Goal: Task Accomplishment & Management: Manage account settings

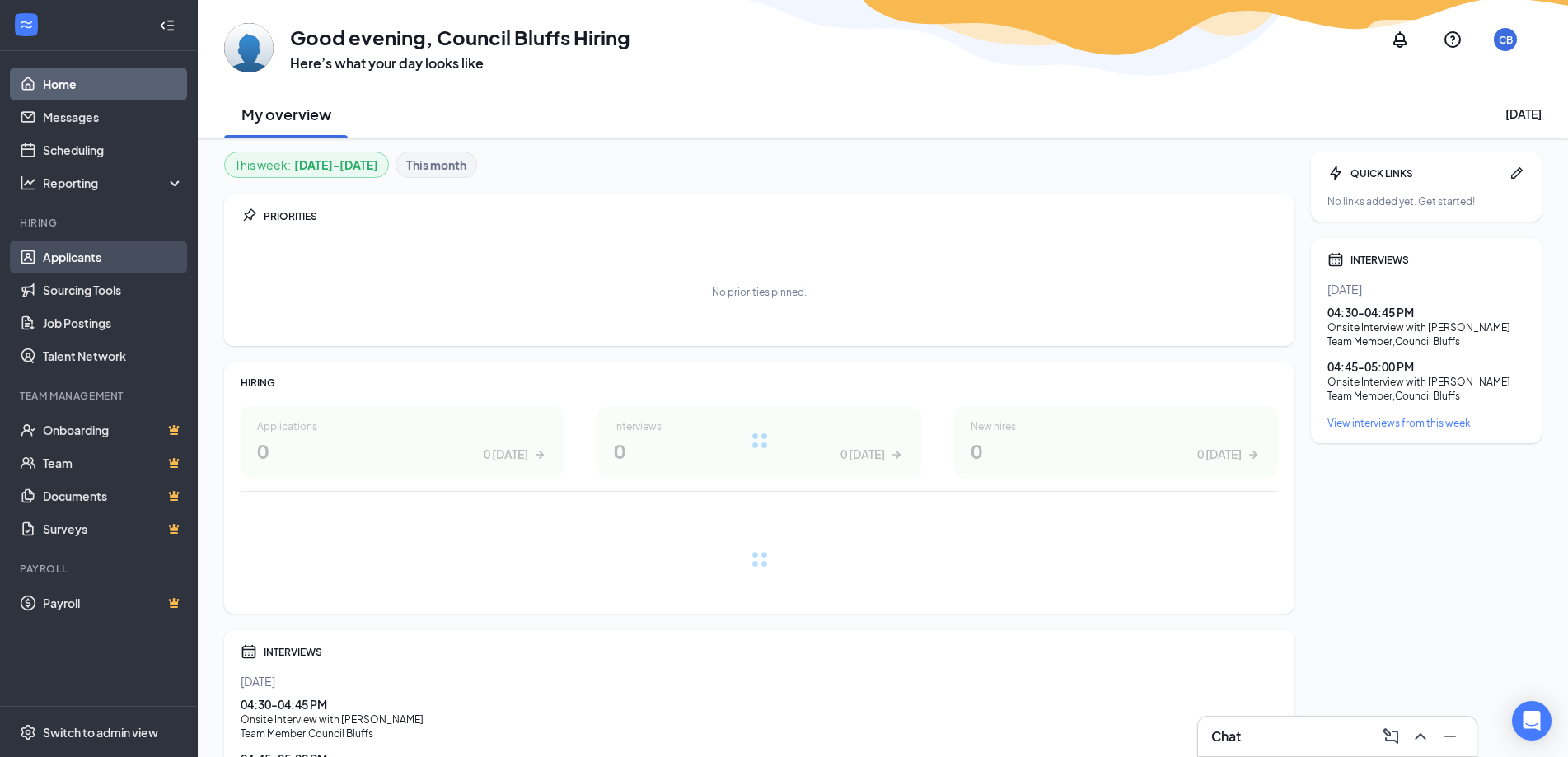
click at [71, 264] on link "Applicants" at bounding box center [113, 257] width 141 height 33
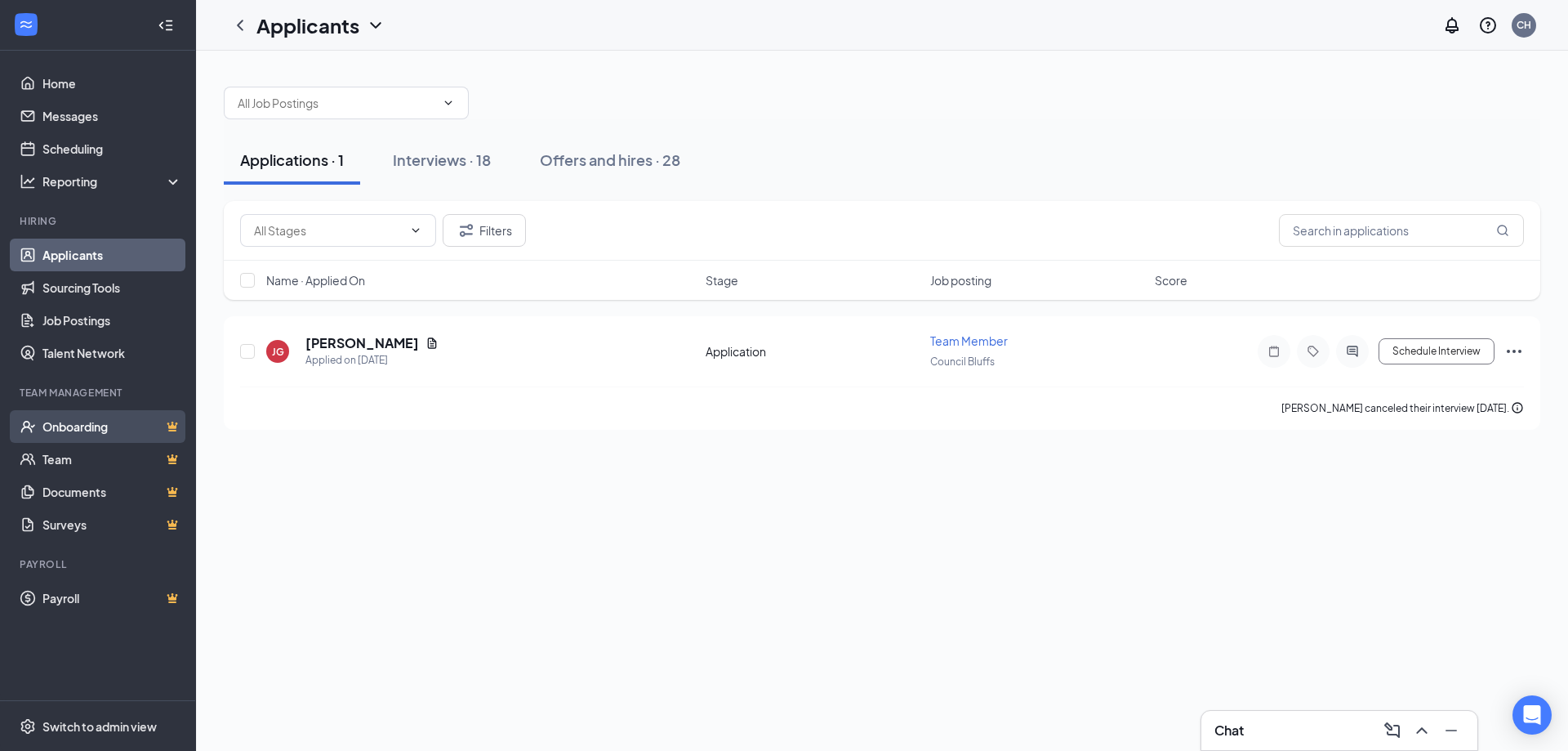
click at [115, 440] on link "Onboarding" at bounding box center [112, 426] width 140 height 33
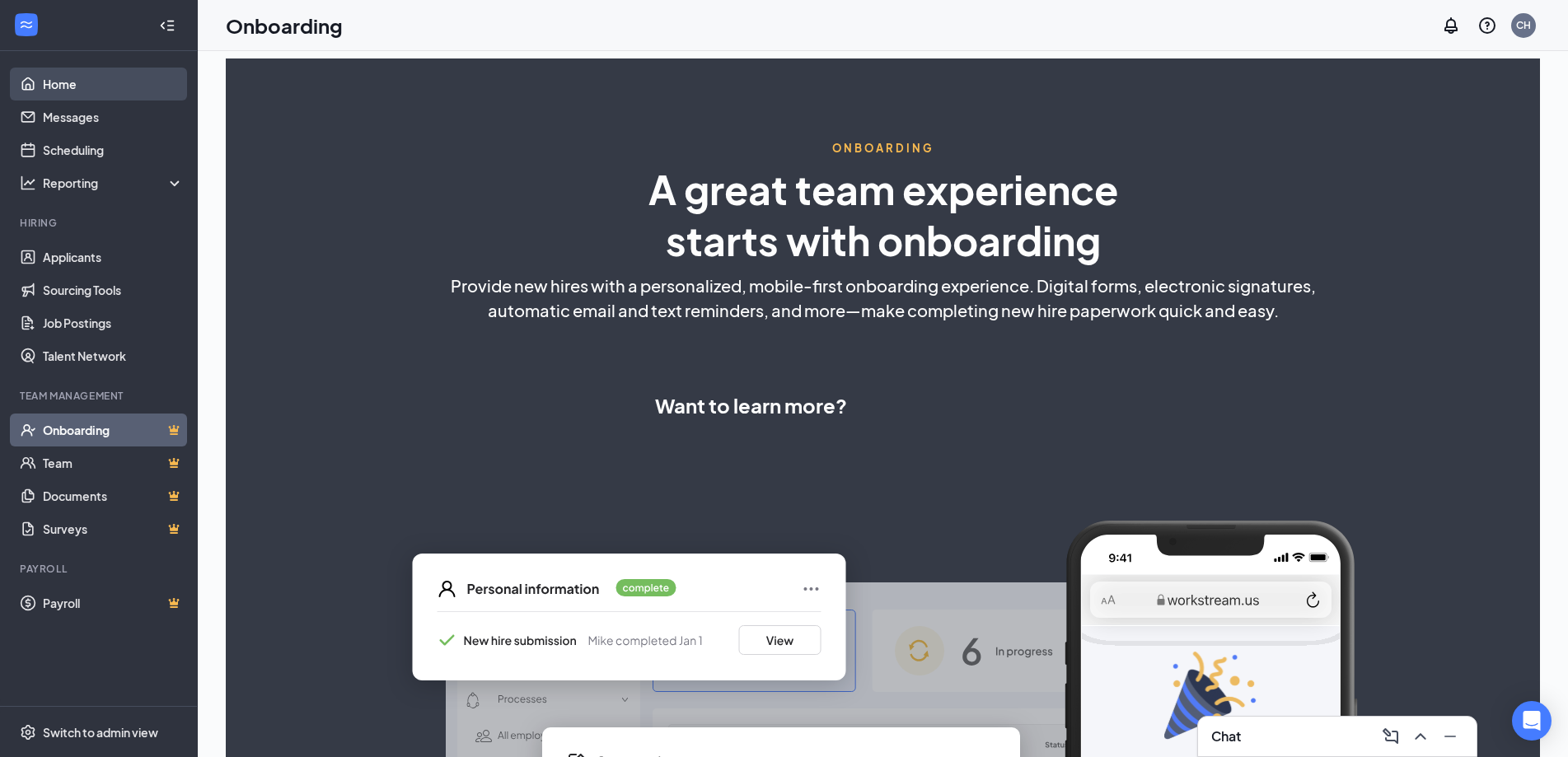
select select "US"
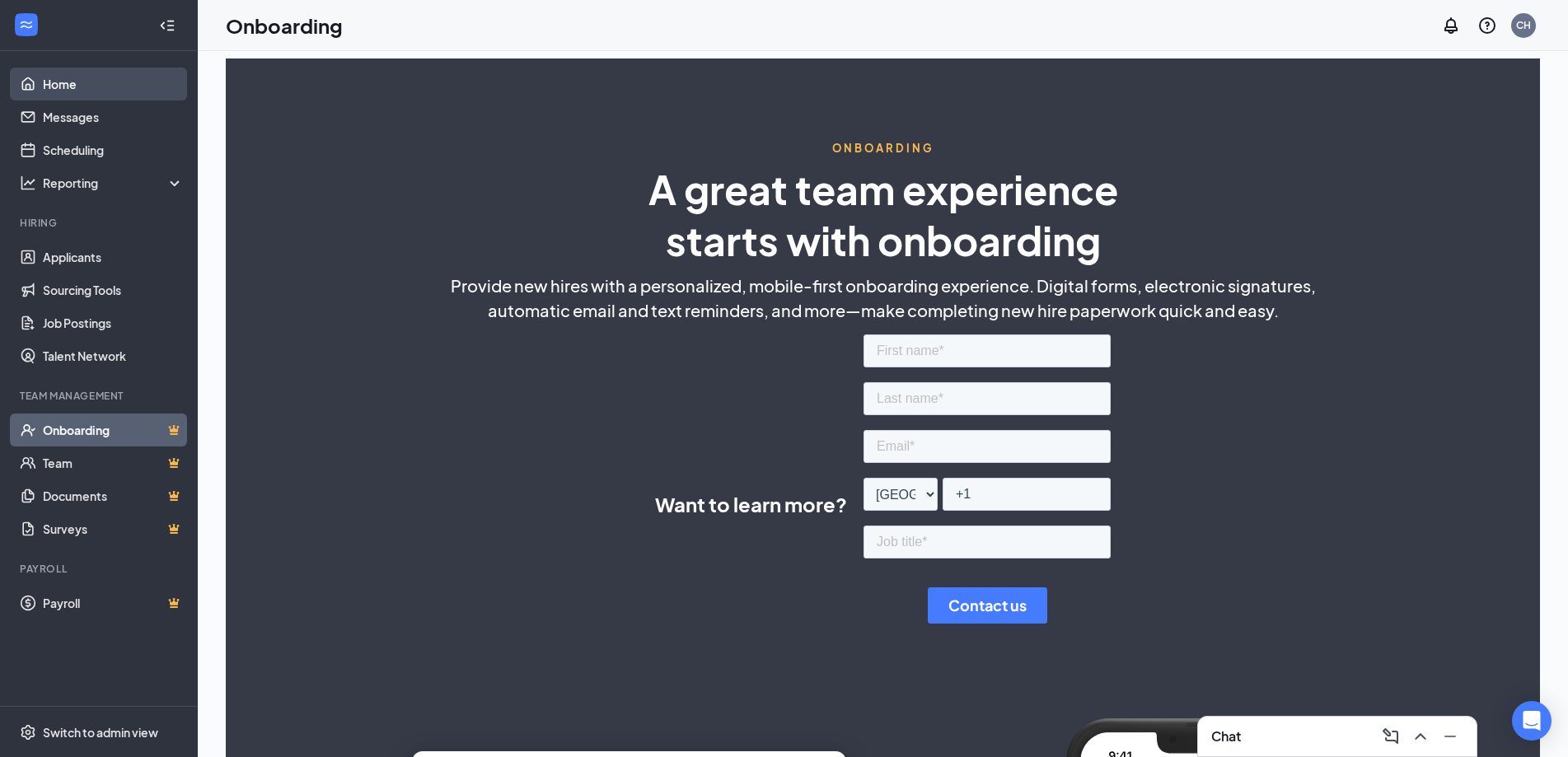
click at [70, 88] on link "Home" at bounding box center [113, 84] width 141 height 33
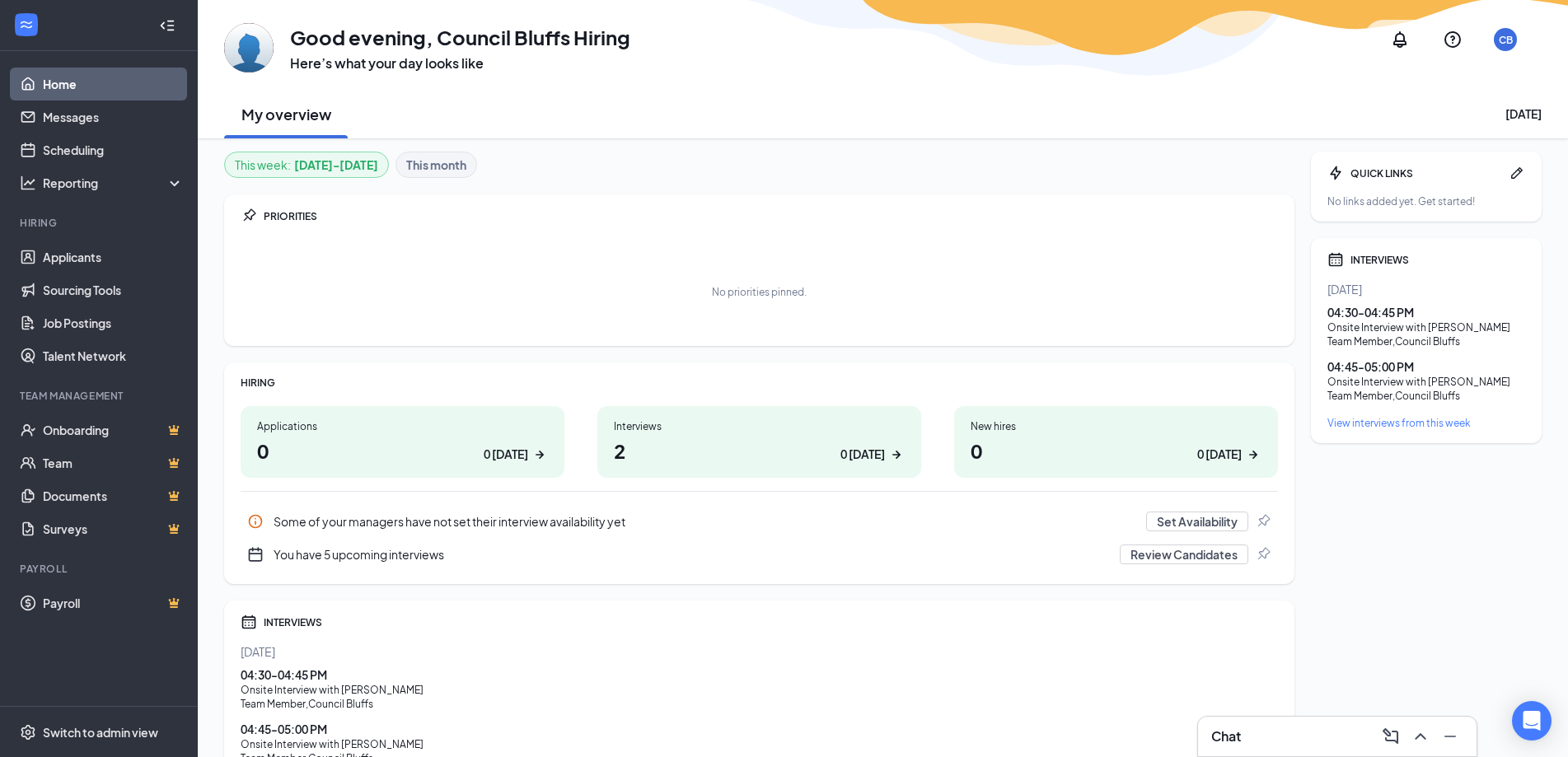
click at [410, 445] on h1 "0 0 today" at bounding box center [402, 451] width 291 height 28
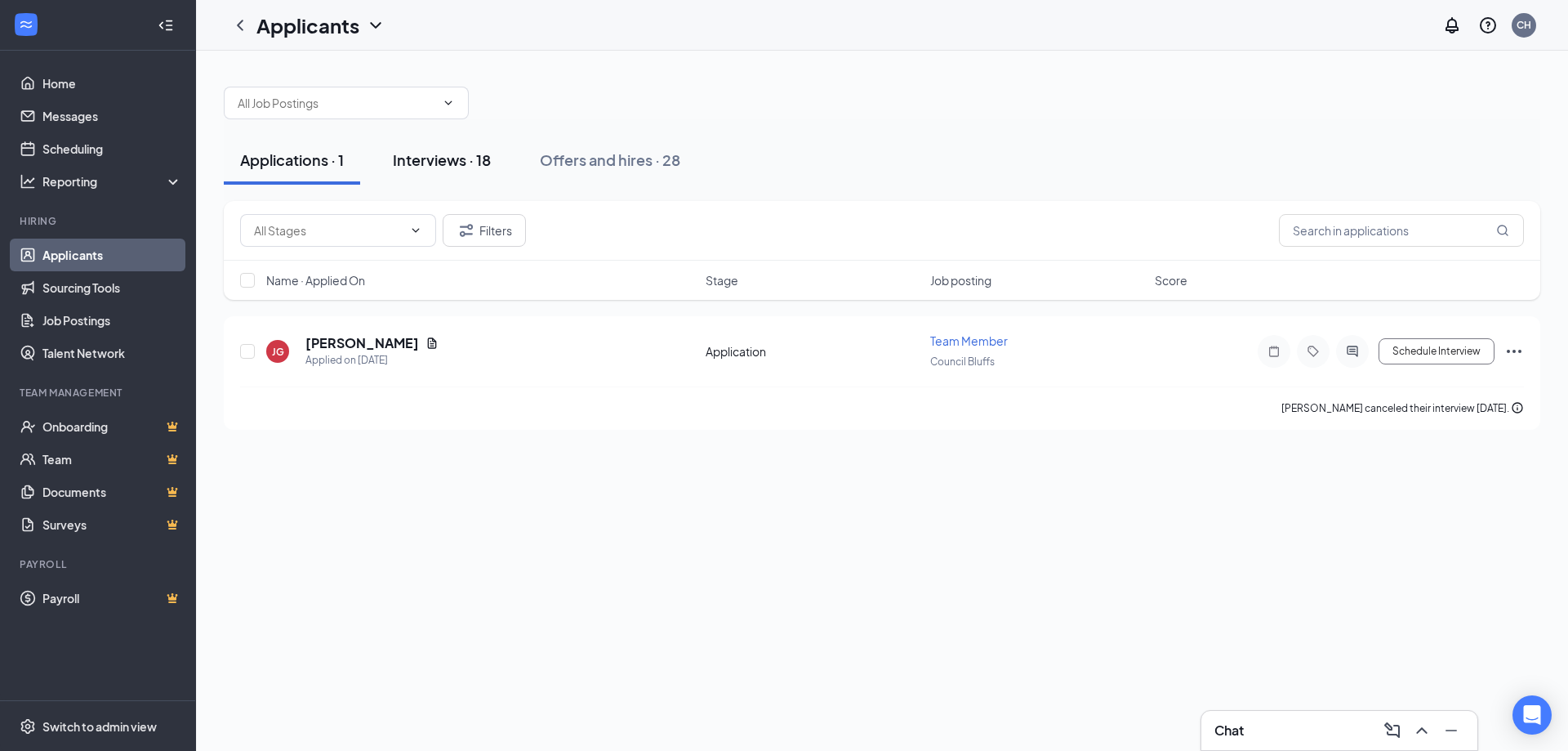
click at [460, 160] on div "Interviews · 18" at bounding box center [442, 160] width 98 height 21
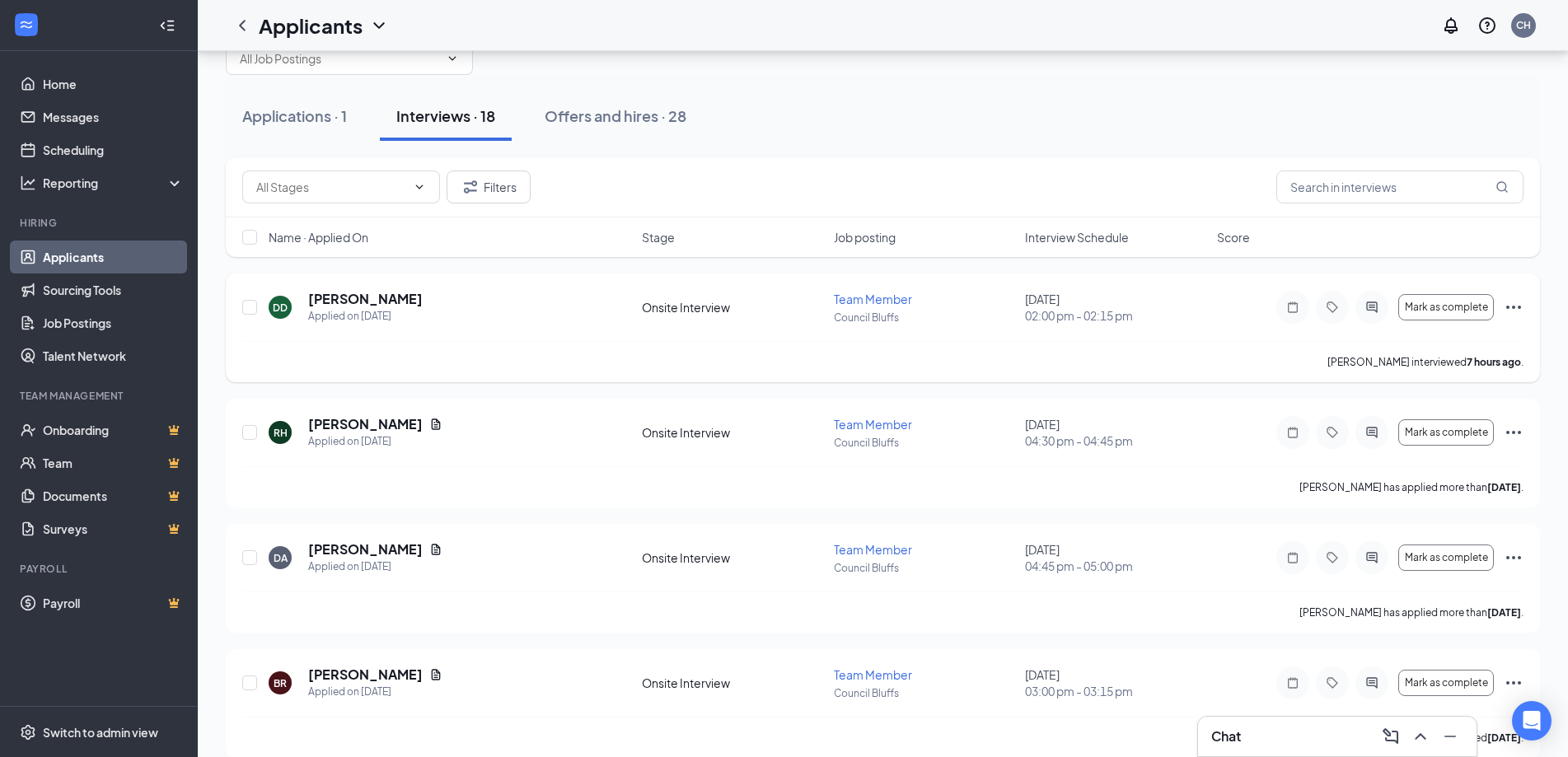
scroll to position [83, 0]
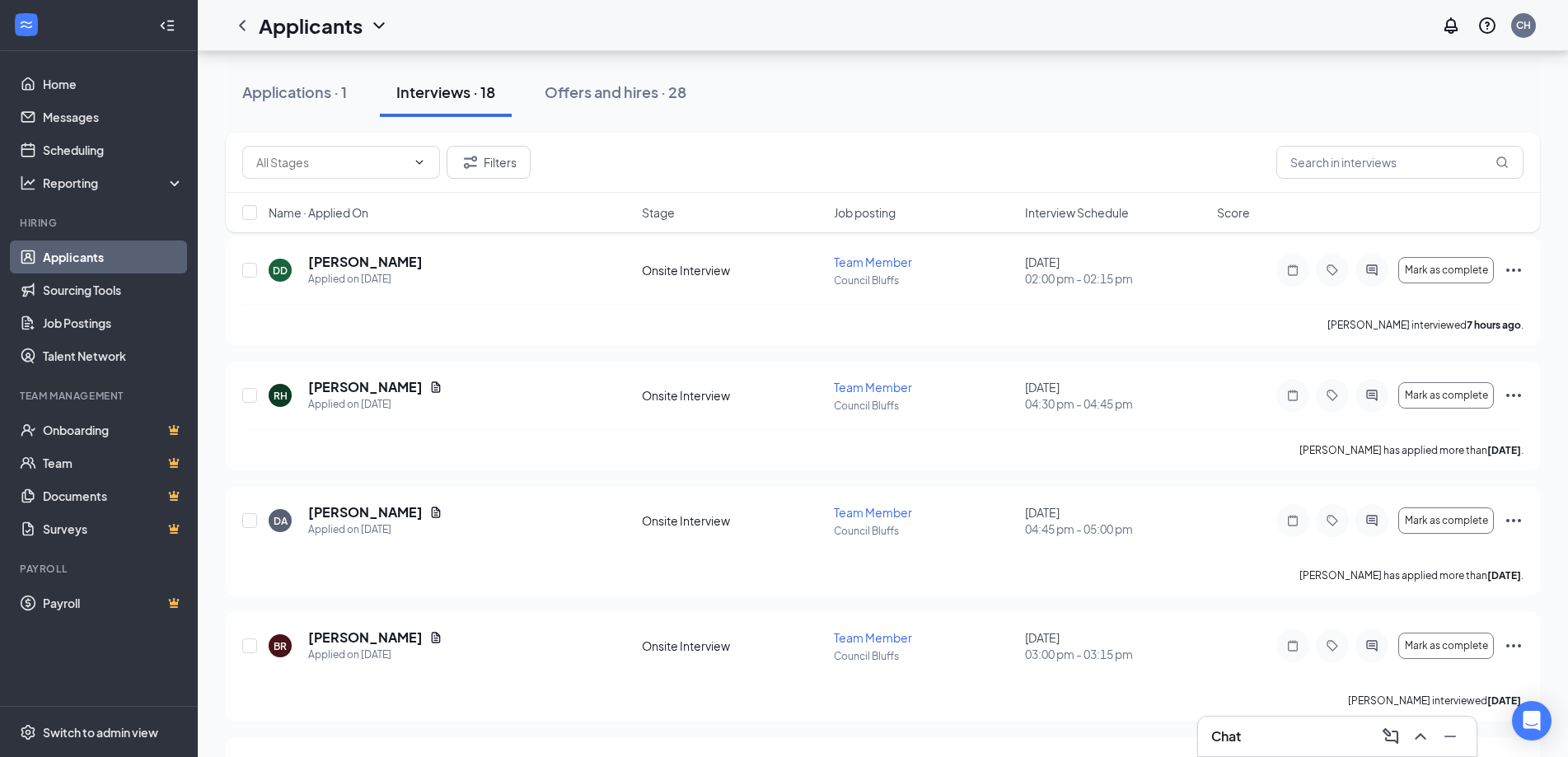
click at [1568, 156] on html "Home Messages Scheduling Reporting Hiring Applicants Sourcing Tools Job Posting…" at bounding box center [784, 296] width 1568 height 757
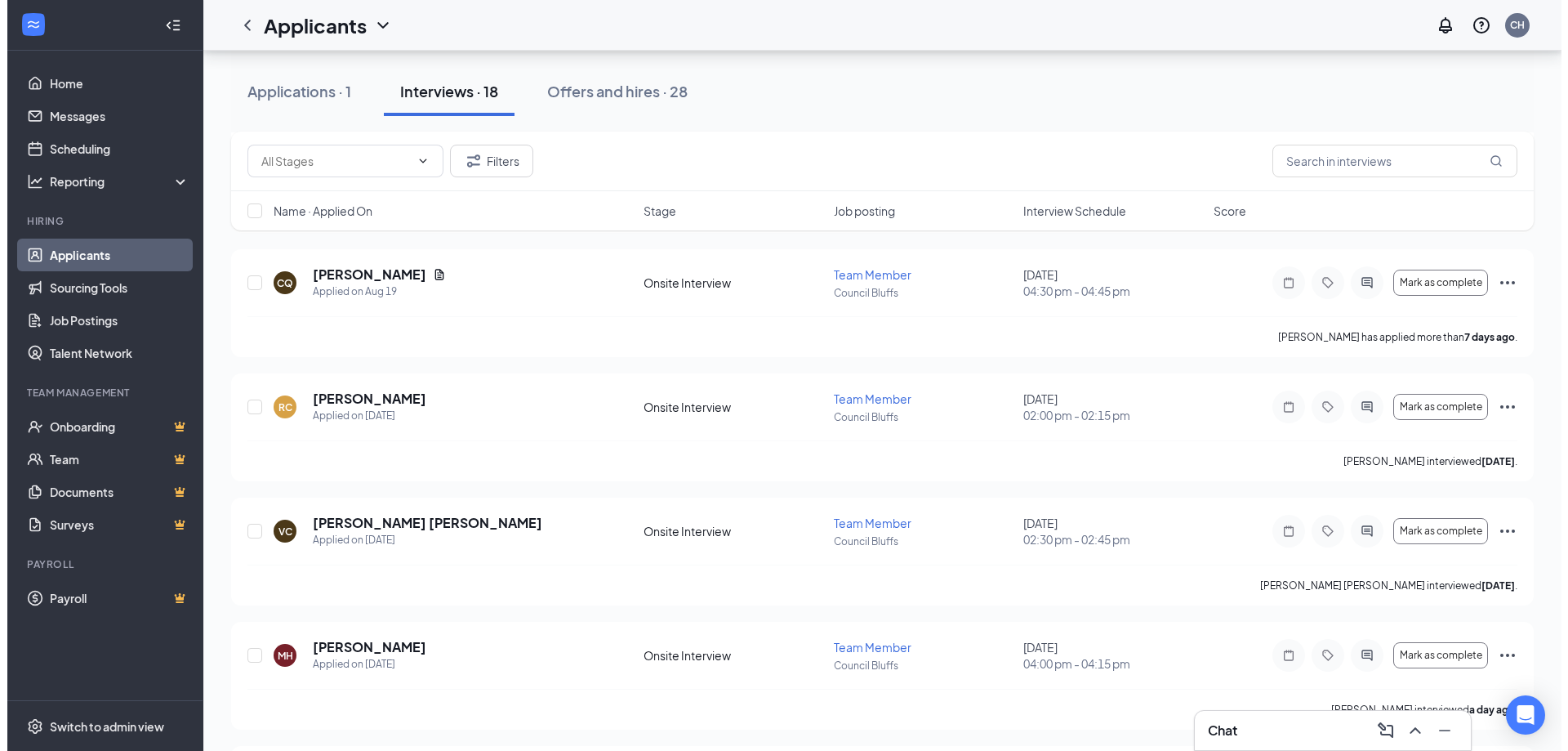
scroll to position [696, 0]
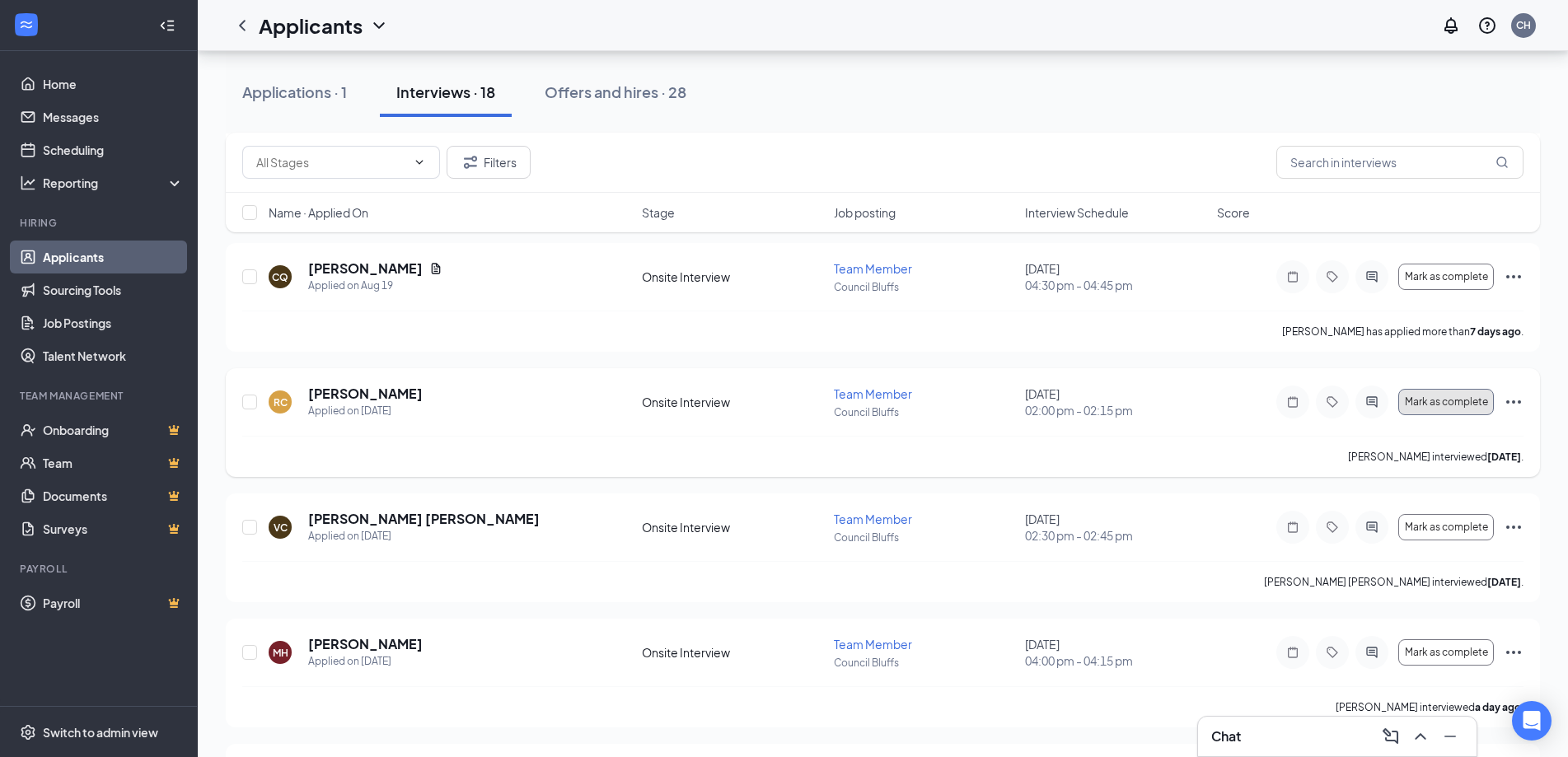
click at [1486, 405] on span "Mark as complete" at bounding box center [1447, 401] width 84 height 11
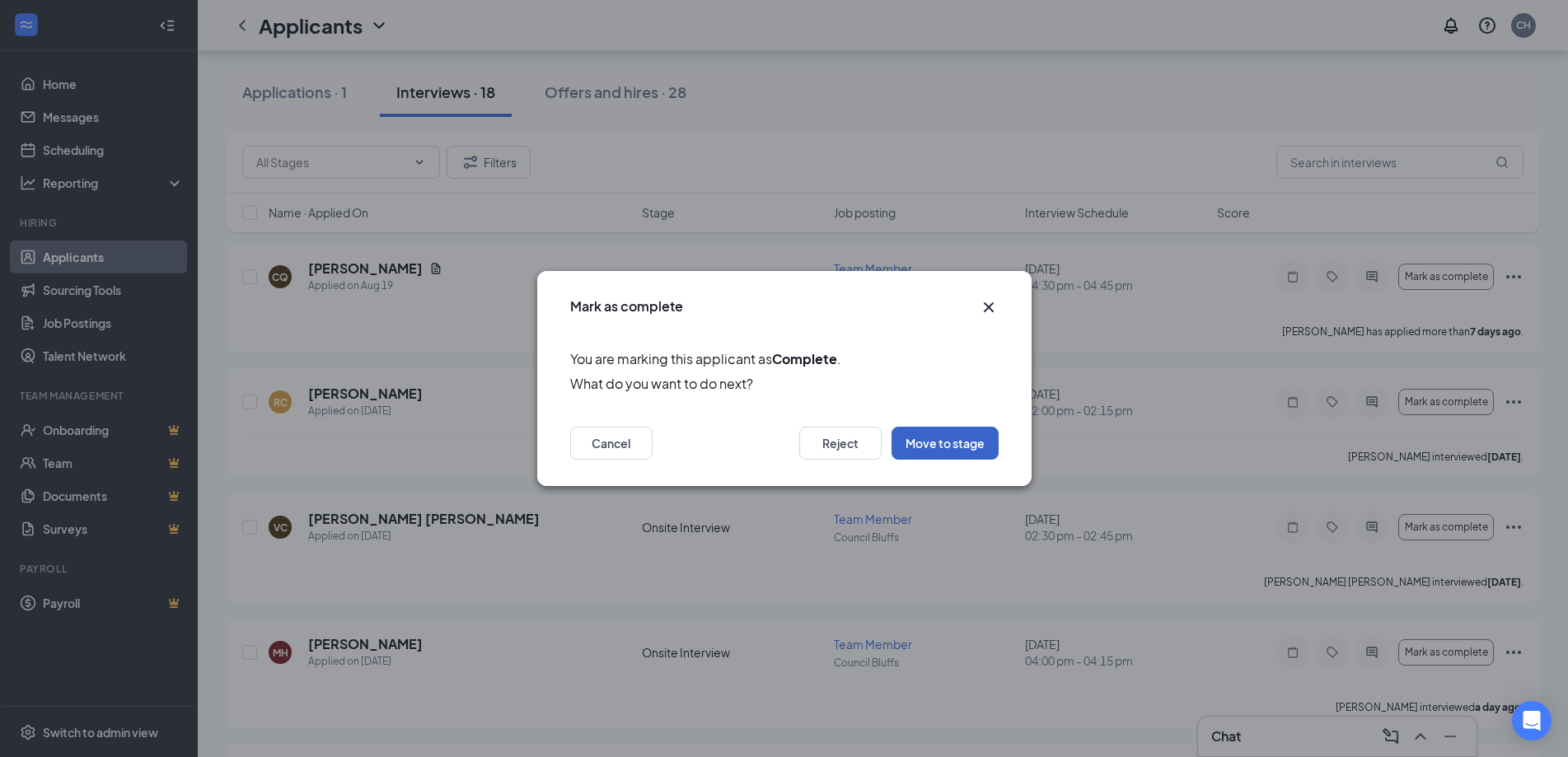
click at [967, 444] on button "Move to stage" at bounding box center [945, 443] width 107 height 33
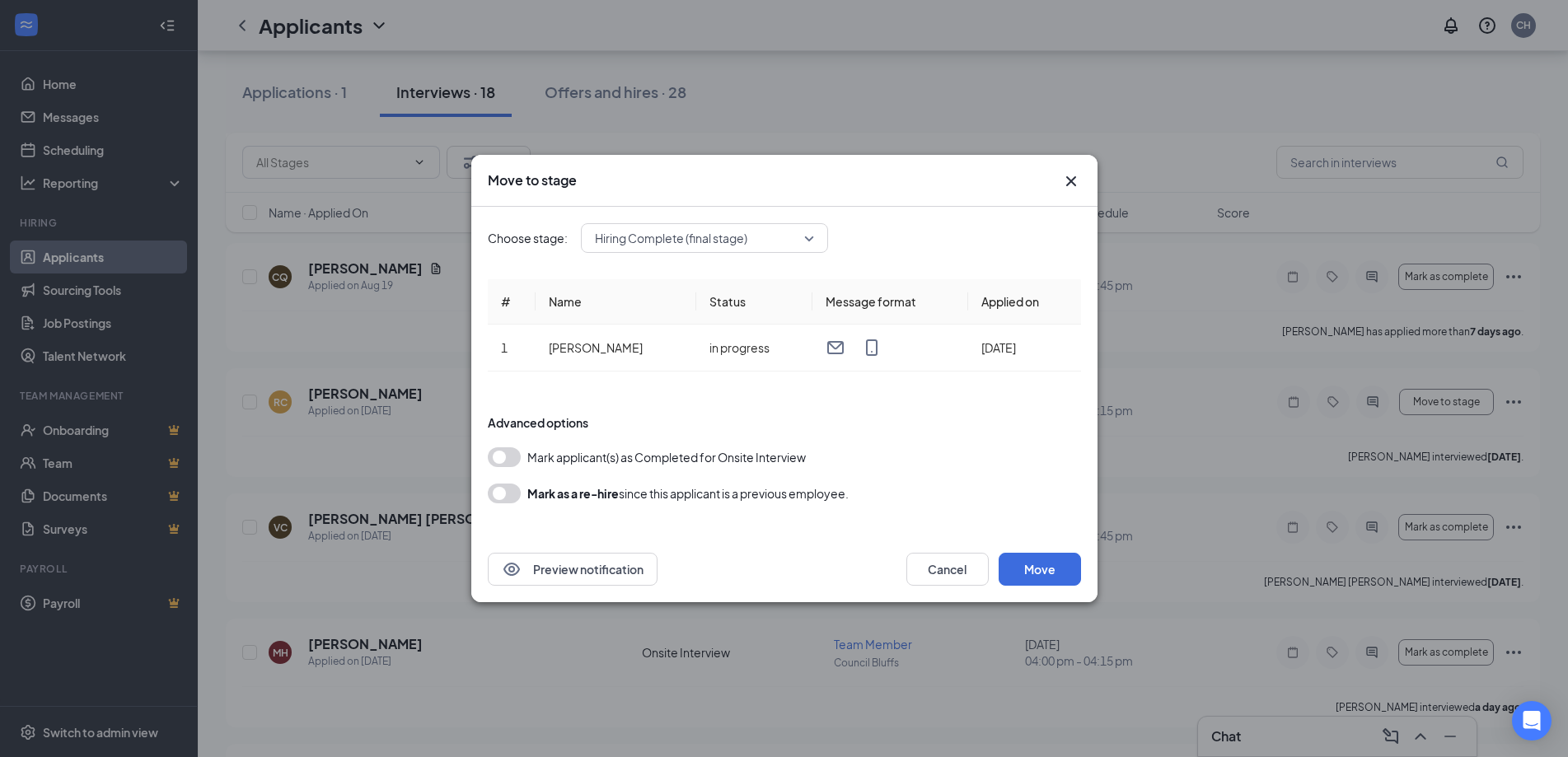
click at [505, 453] on button "button" at bounding box center [504, 457] width 33 height 20
click at [1044, 569] on button "Move" at bounding box center [1040, 569] width 83 height 33
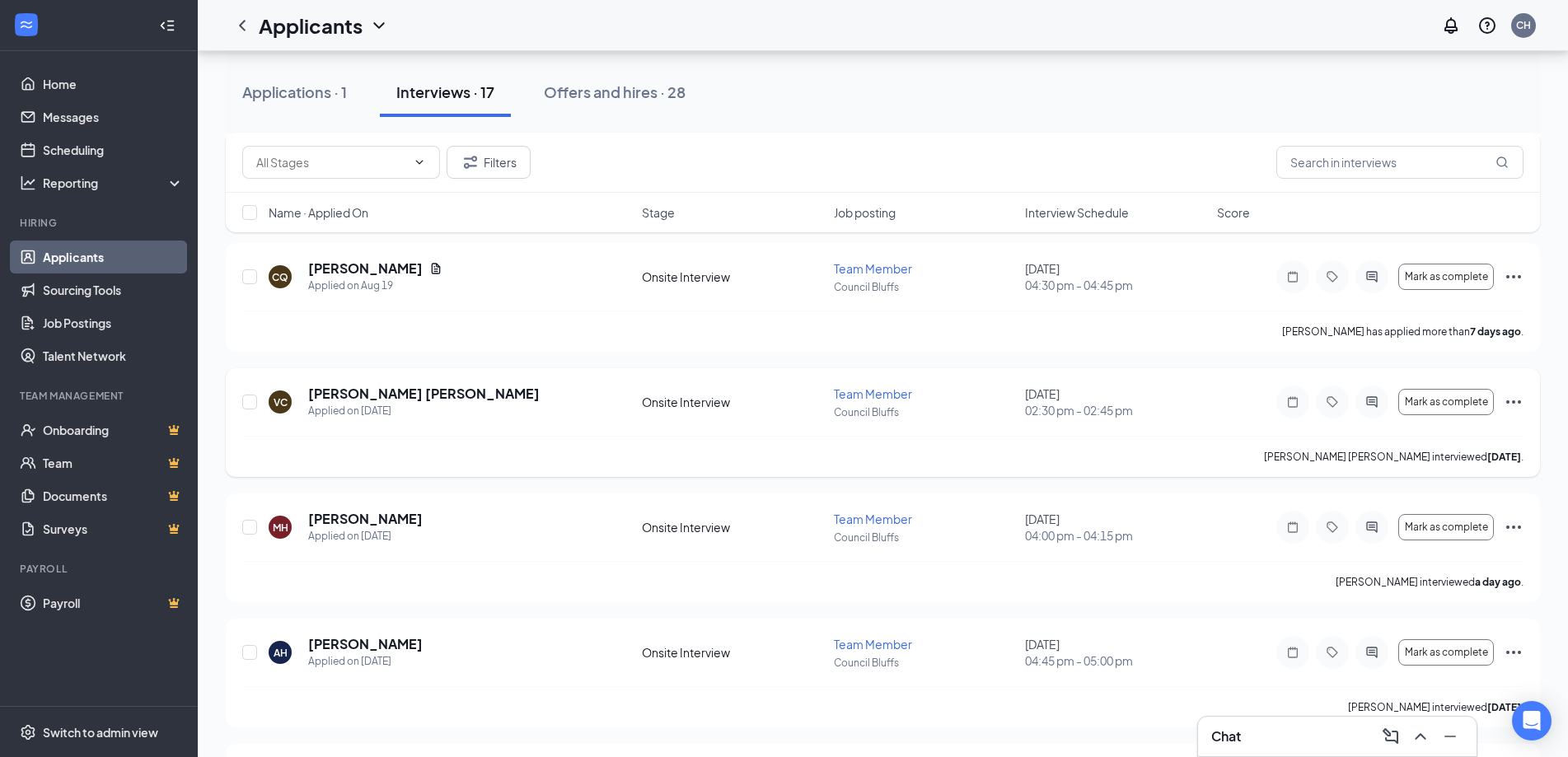
click at [1510, 401] on icon "Ellipses" at bounding box center [1513, 401] width 20 height 20
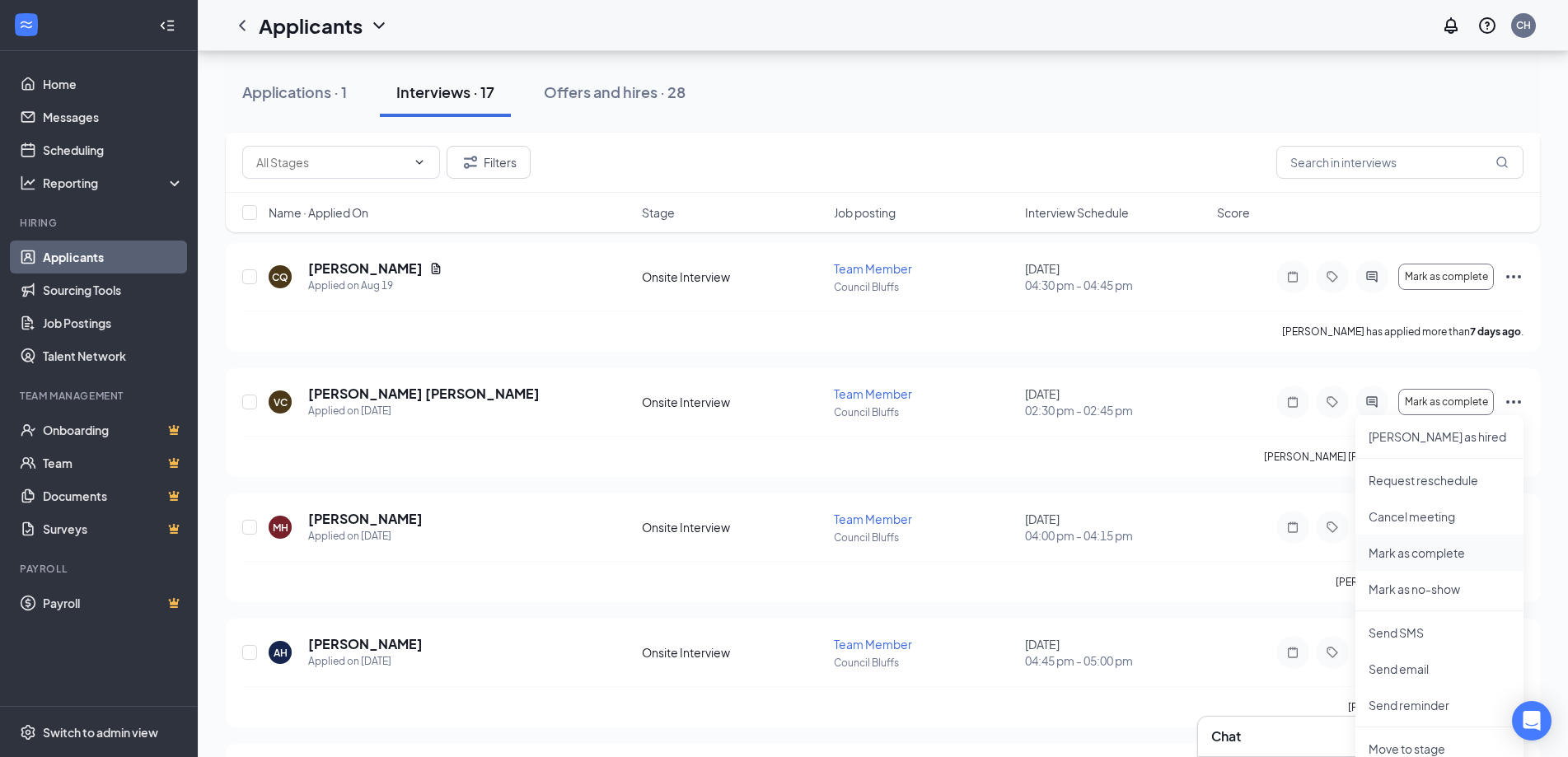
click at [1448, 548] on p "Mark as complete" at bounding box center [1439, 553] width 142 height 17
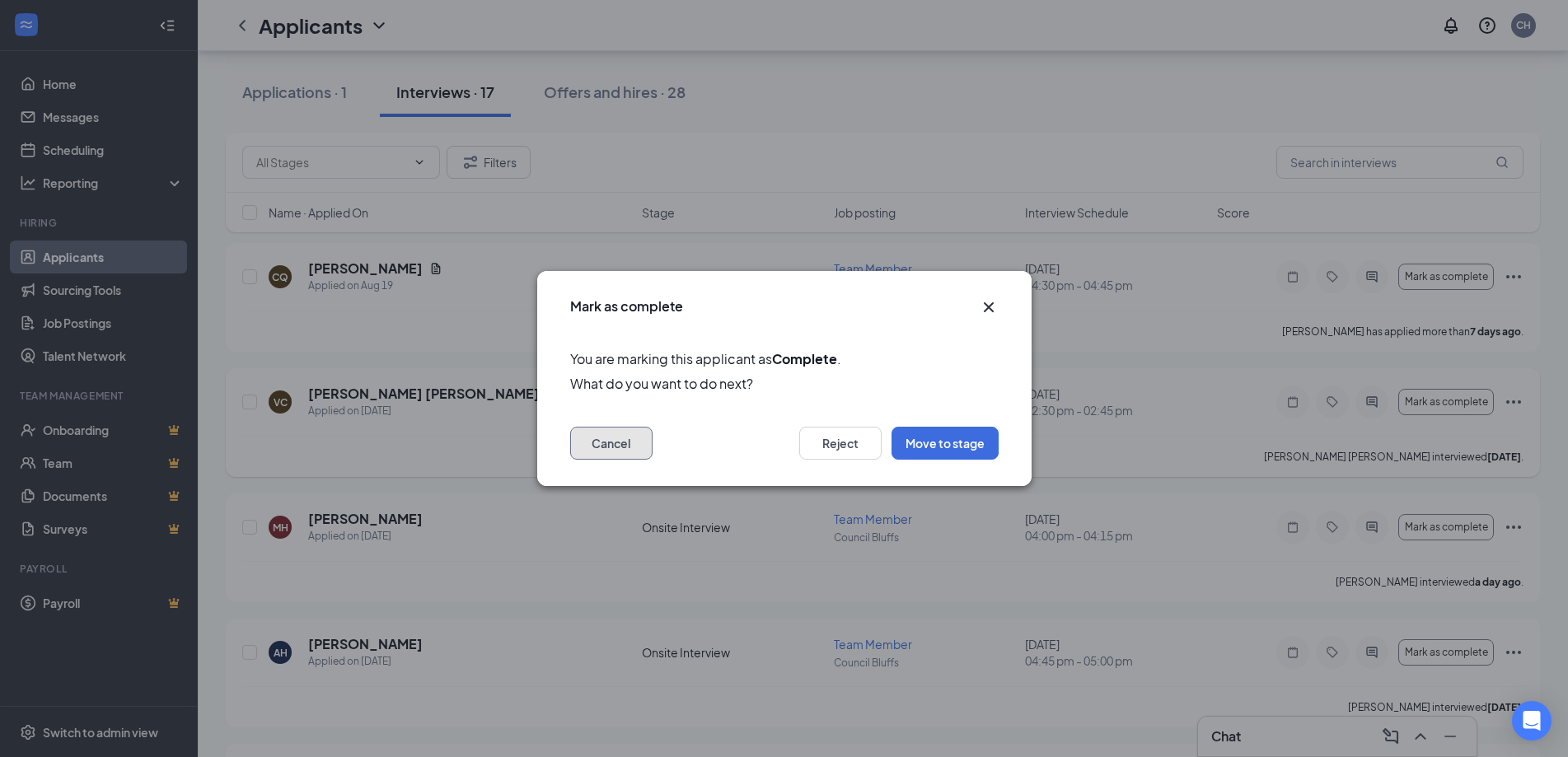
click at [607, 434] on button "Cancel" at bounding box center [611, 443] width 83 height 33
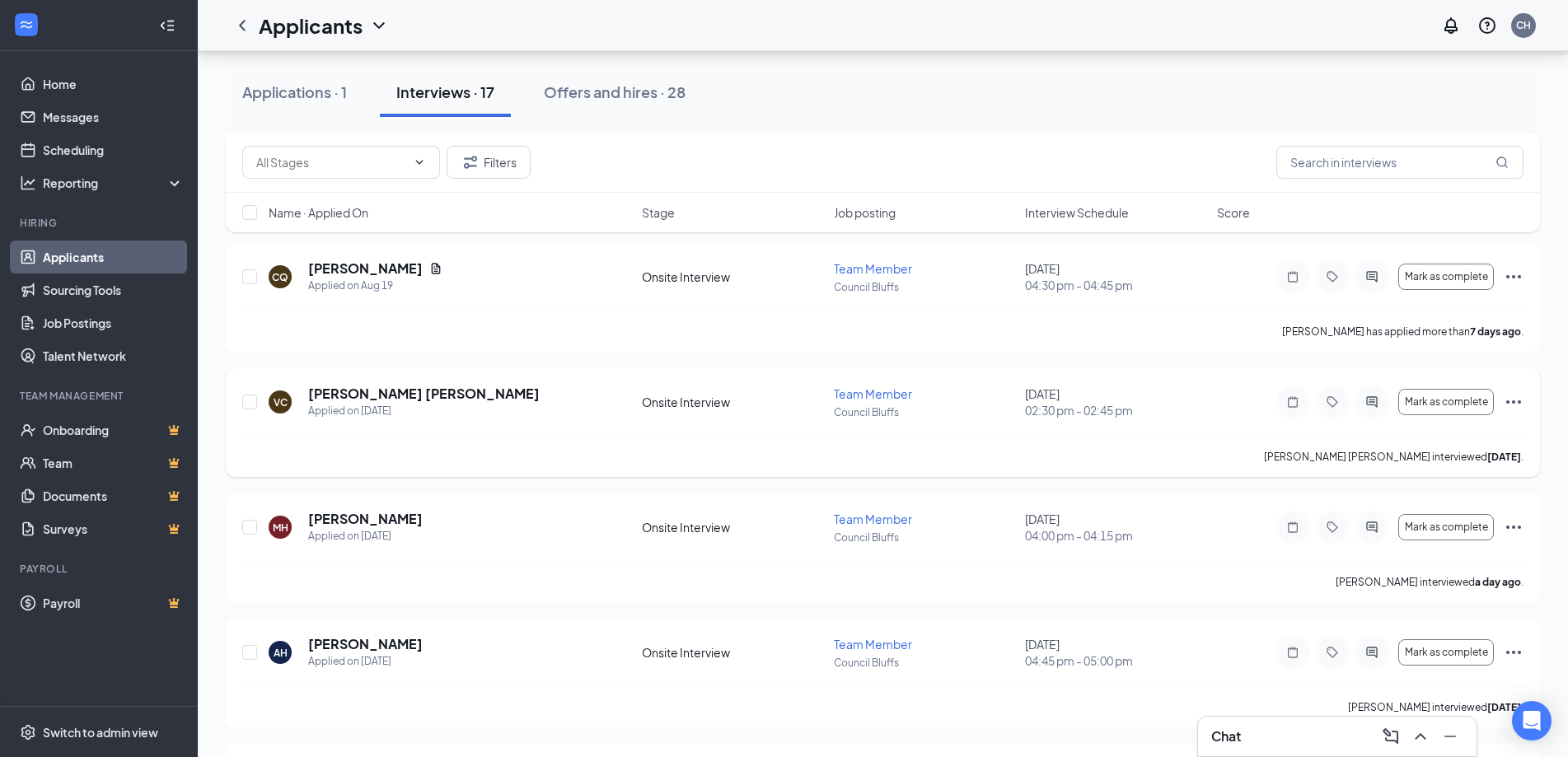
click at [582, 429] on div "[PERSON_NAME] [PERSON_NAME] Applied on [DATE] Onsite Interview Team Member Coun…" at bounding box center [883, 410] width 1282 height 51
click at [351, 395] on h5 "[PERSON_NAME] [PERSON_NAME]" at bounding box center [424, 393] width 232 height 18
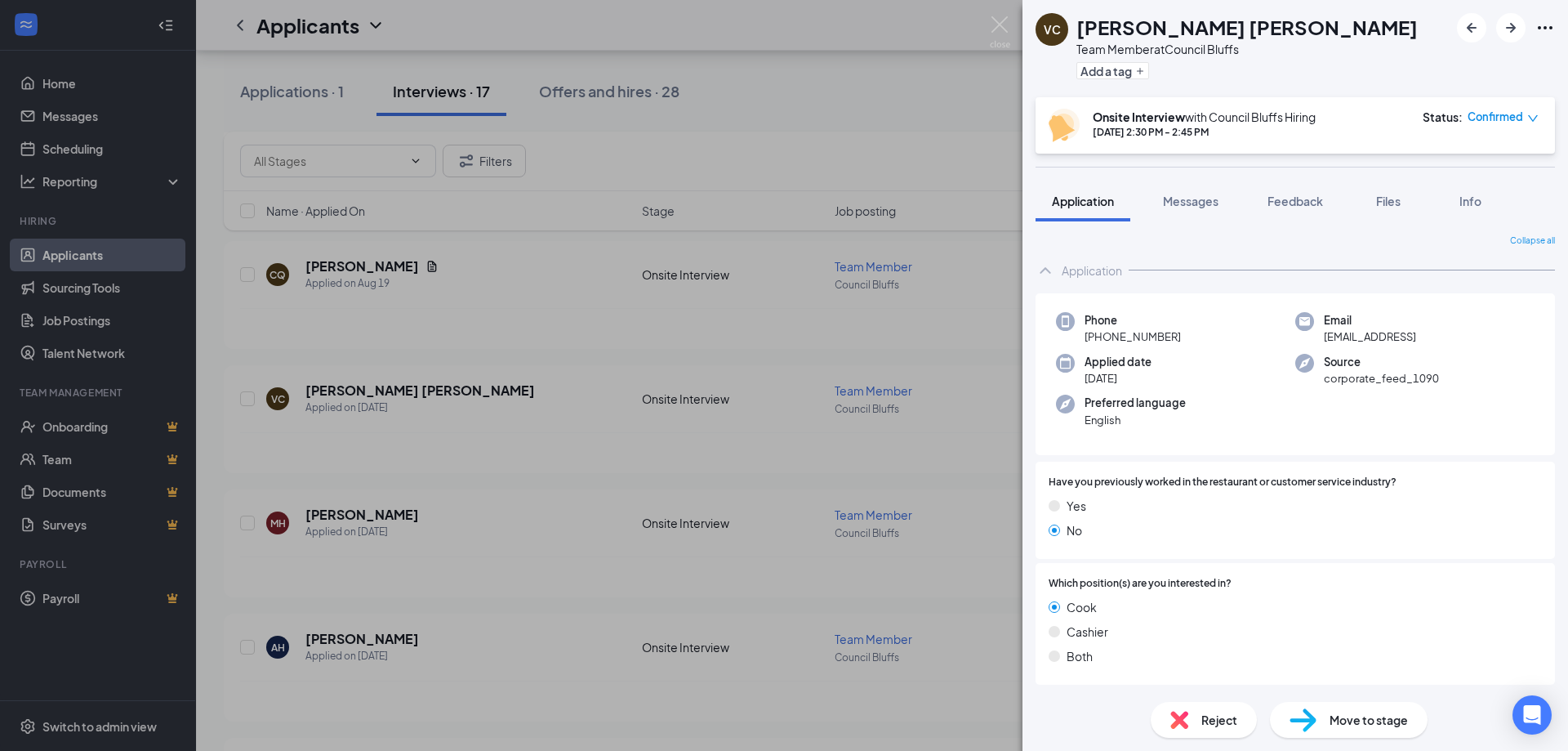
click at [1497, 125] on span "Confirmed" at bounding box center [1496, 117] width 55 height 16
click at [1209, 287] on div "Application" at bounding box center [1295, 270] width 520 height 33
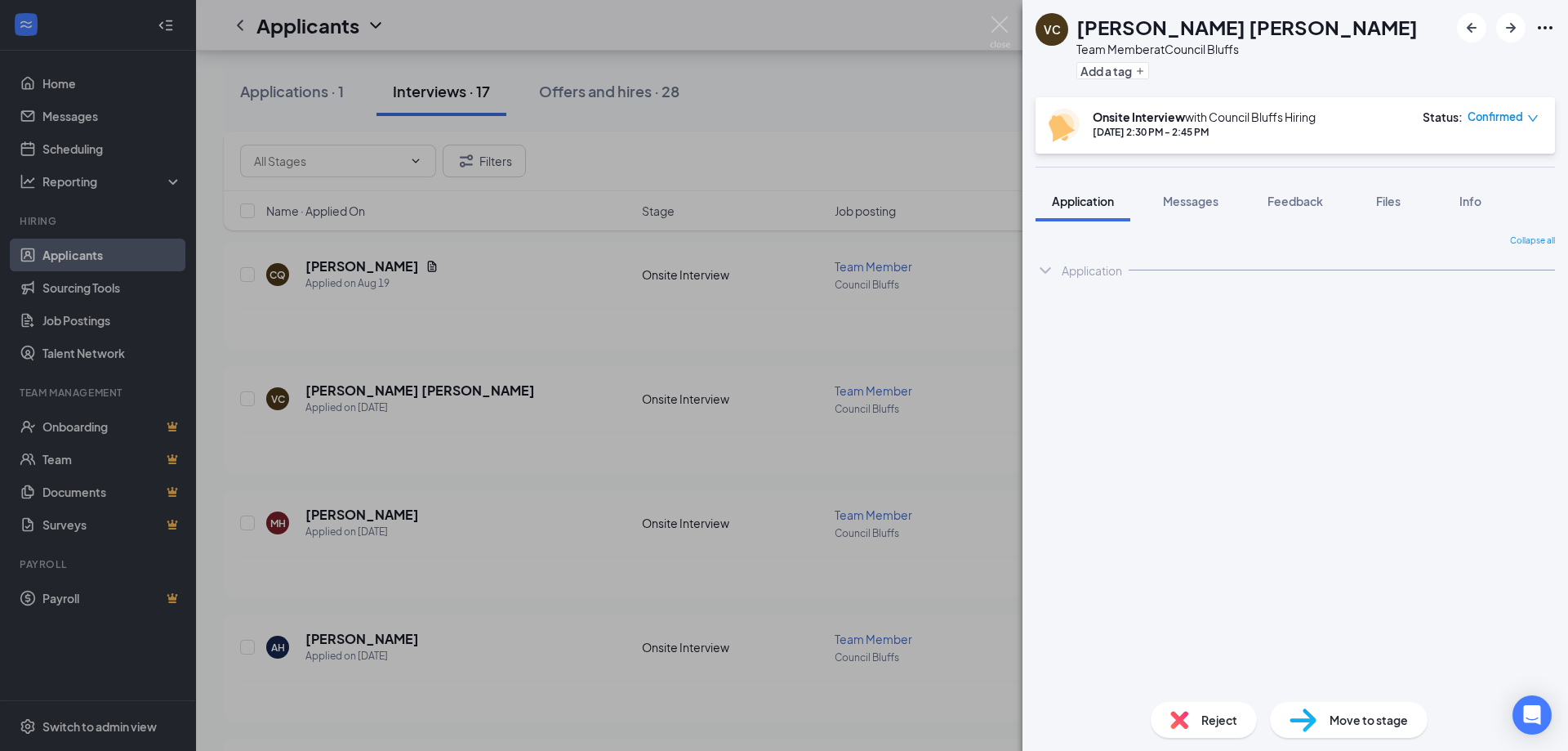
click at [1230, 728] on div "Reject" at bounding box center [1203, 720] width 106 height 36
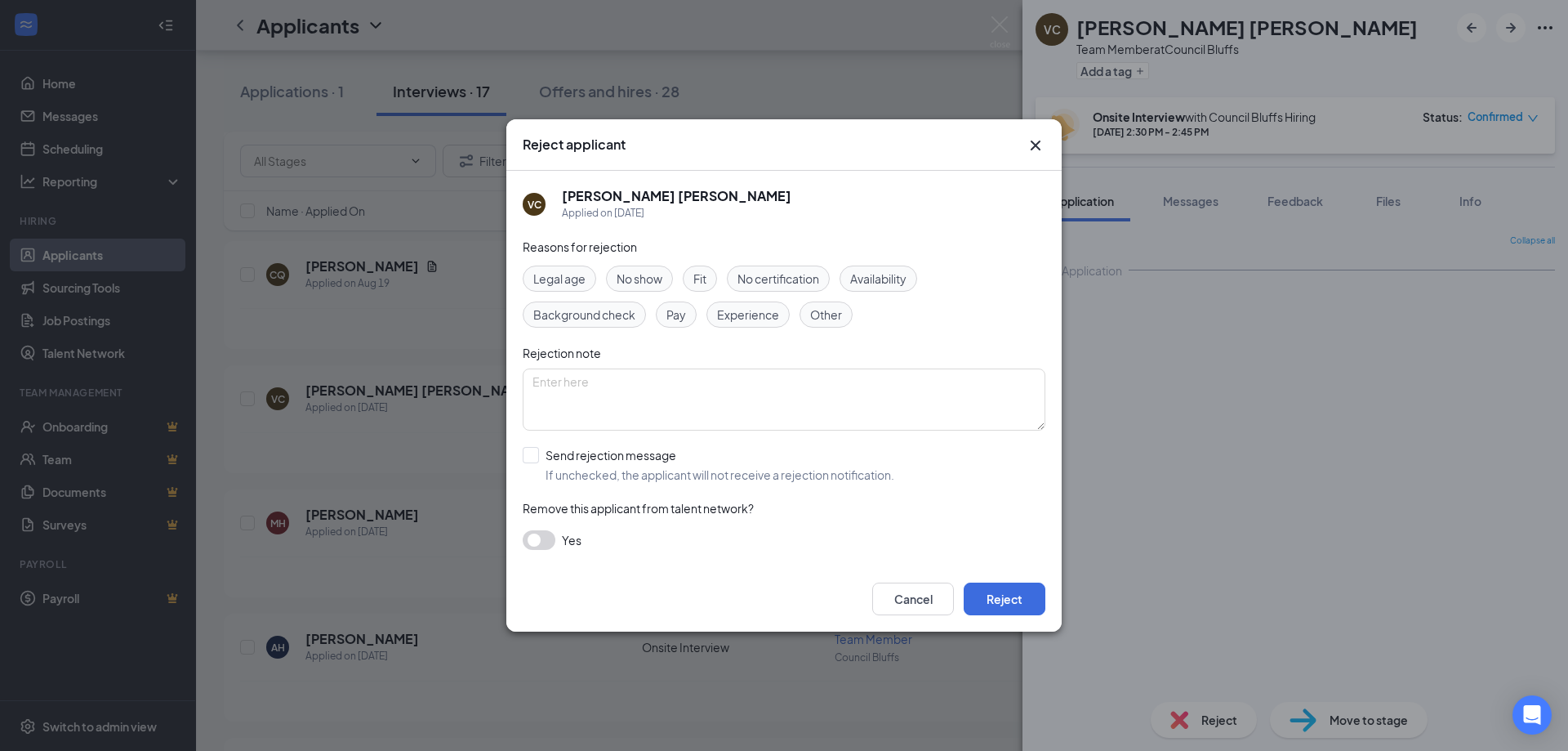
click at [698, 275] on span "Fit" at bounding box center [699, 278] width 13 height 18
click at [584, 453] on input "Send rejection message If unchecked, the applicant will not receive a rejection…" at bounding box center [708, 465] width 372 height 36
checkbox input "true"
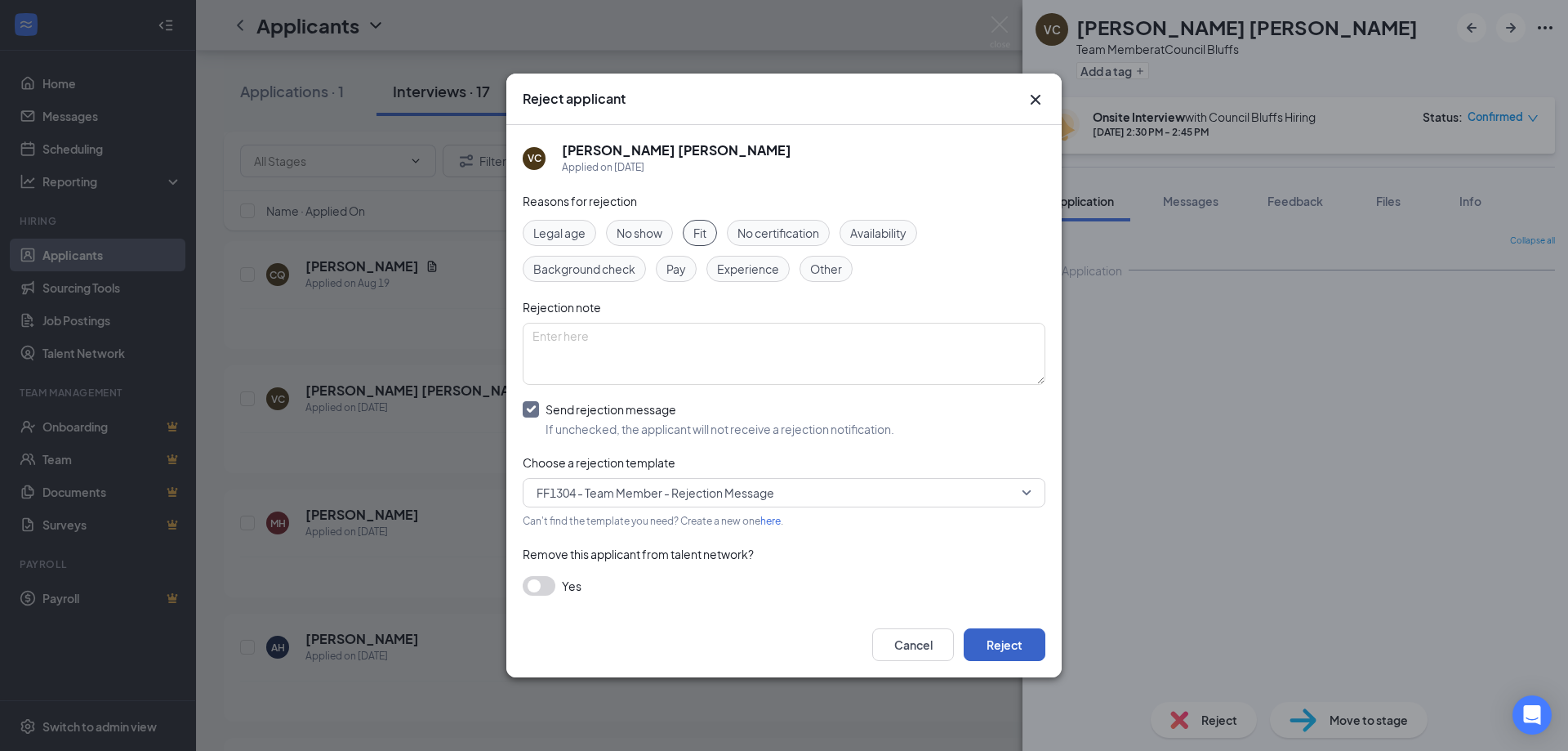
click at [1008, 639] on button "Reject" at bounding box center [1004, 645] width 82 height 33
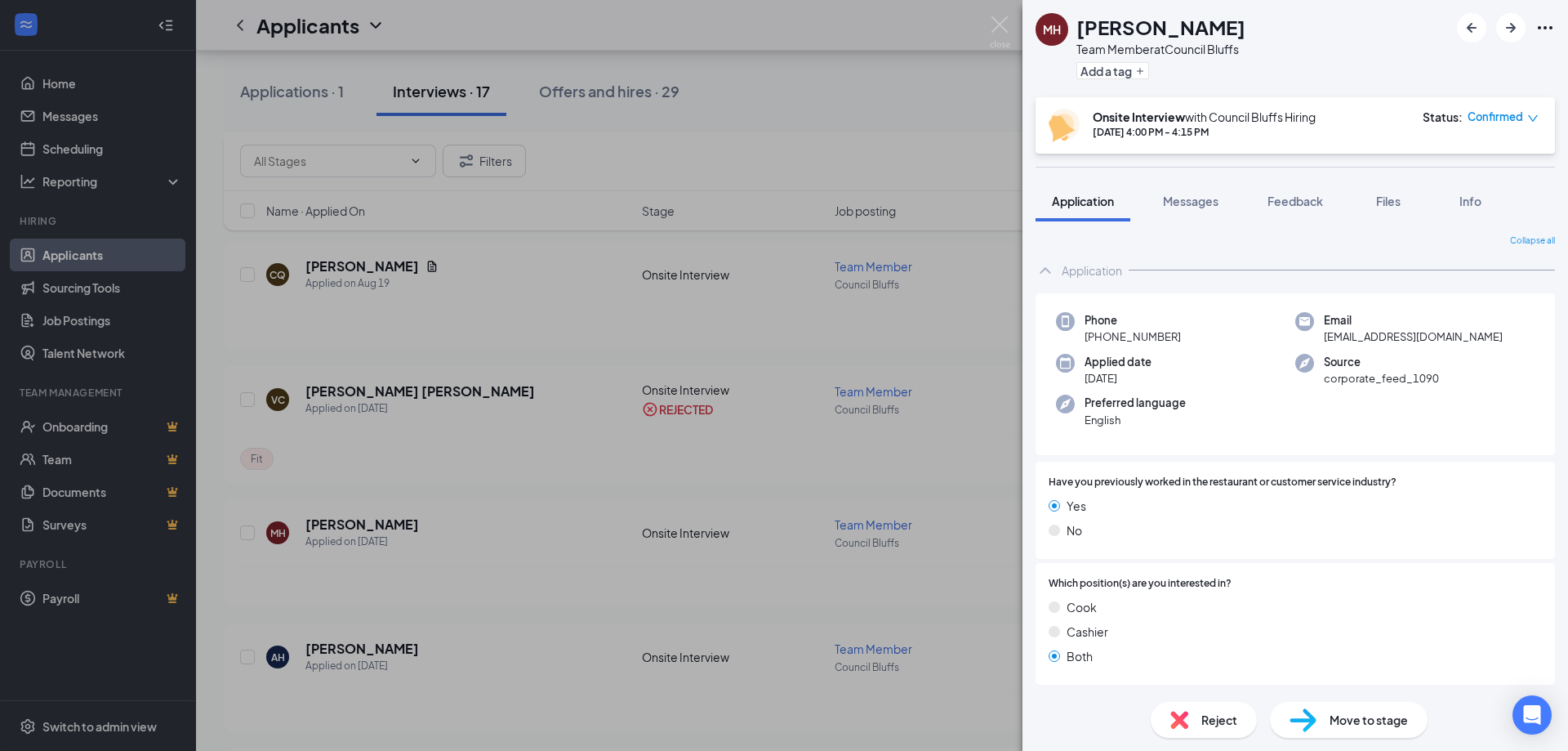
click at [263, 565] on div "MH [PERSON_NAME] Team Member at [GEOGRAPHIC_DATA] Add a tag screen with Onsite …" at bounding box center [784, 376] width 1568 height 751
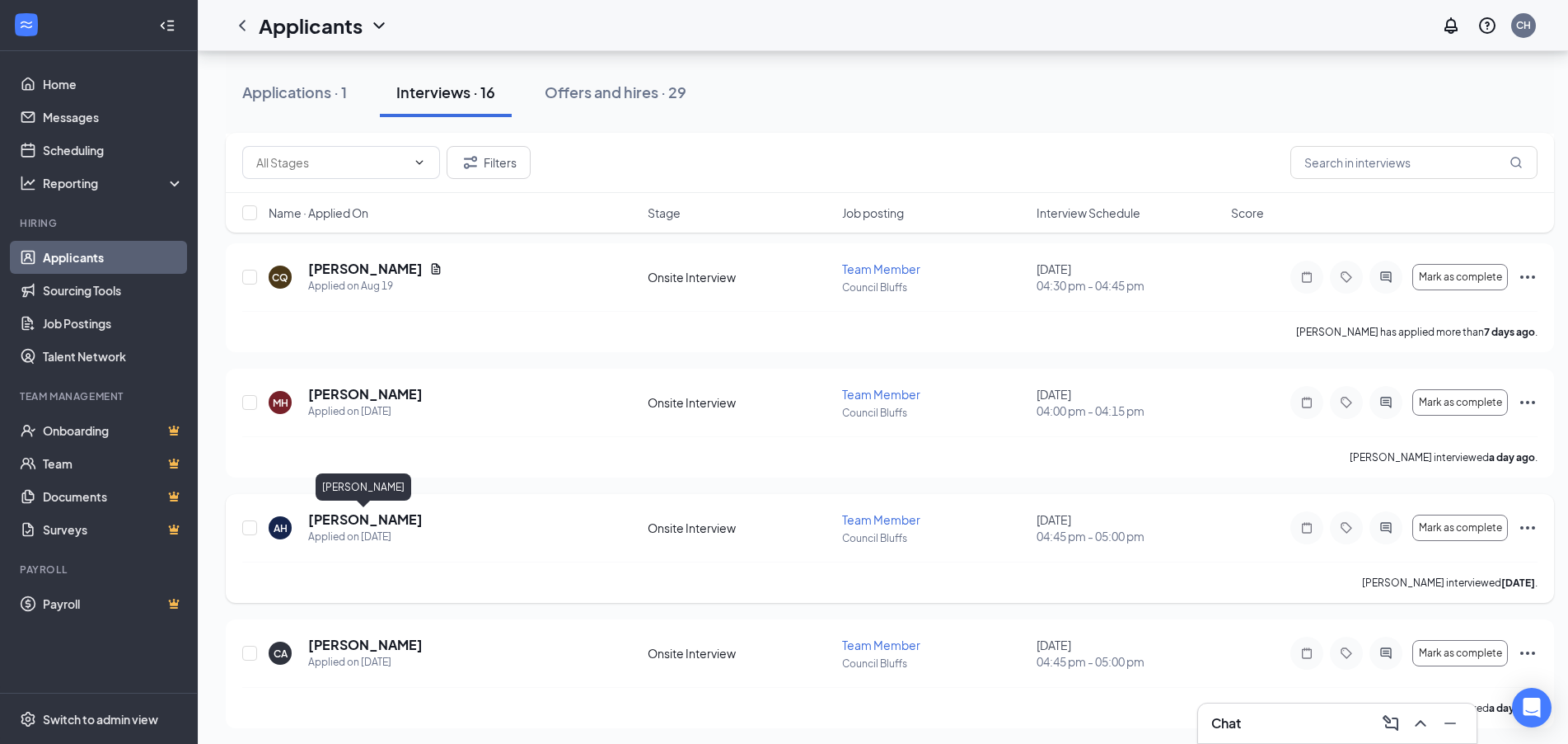
click at [348, 524] on h5 "[PERSON_NAME]" at bounding box center [366, 519] width 115 height 18
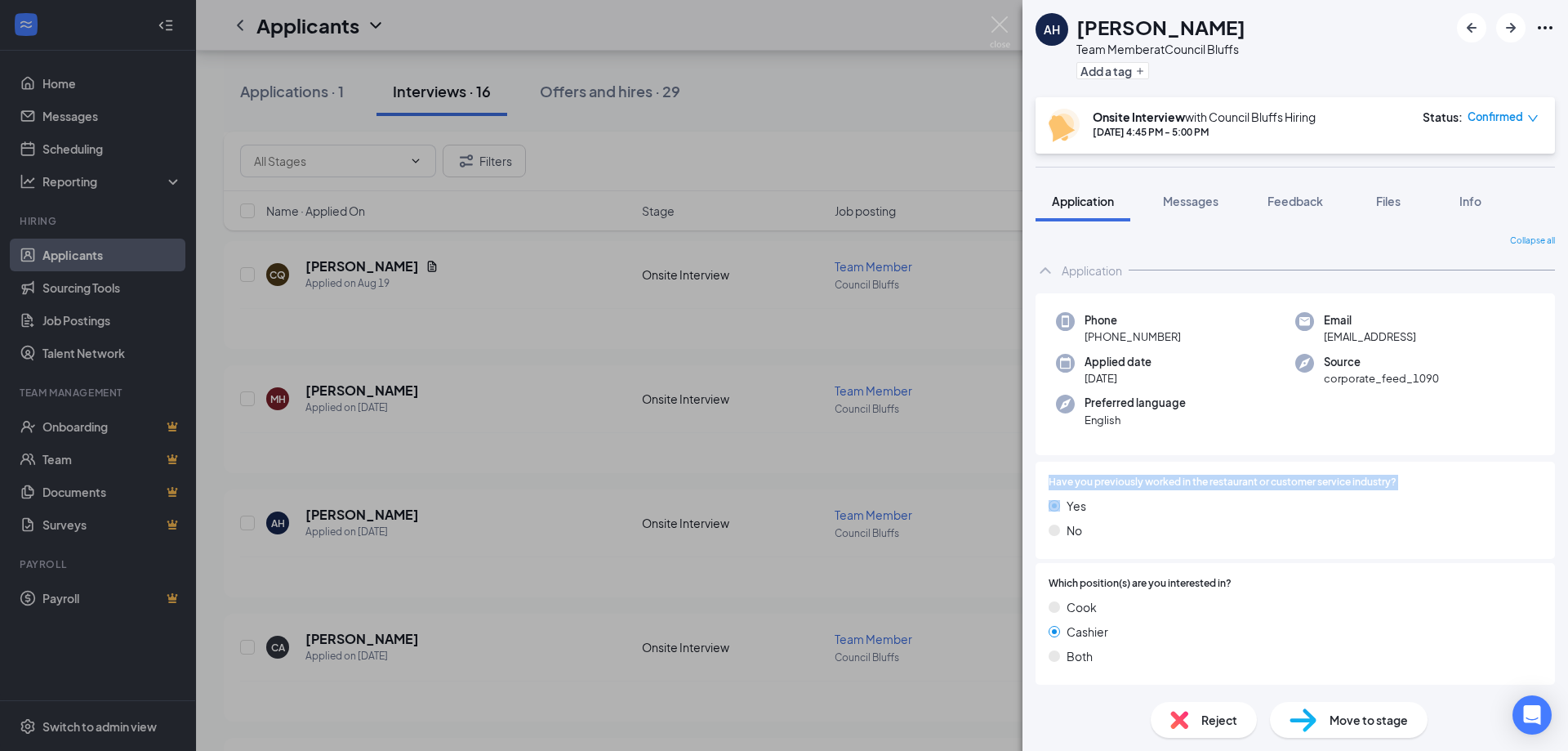
click at [450, 509] on div "AH Abrianna Hover Team Member at Council Bluffs Add a tag screen with Onsite In…" at bounding box center [784, 376] width 1568 height 751
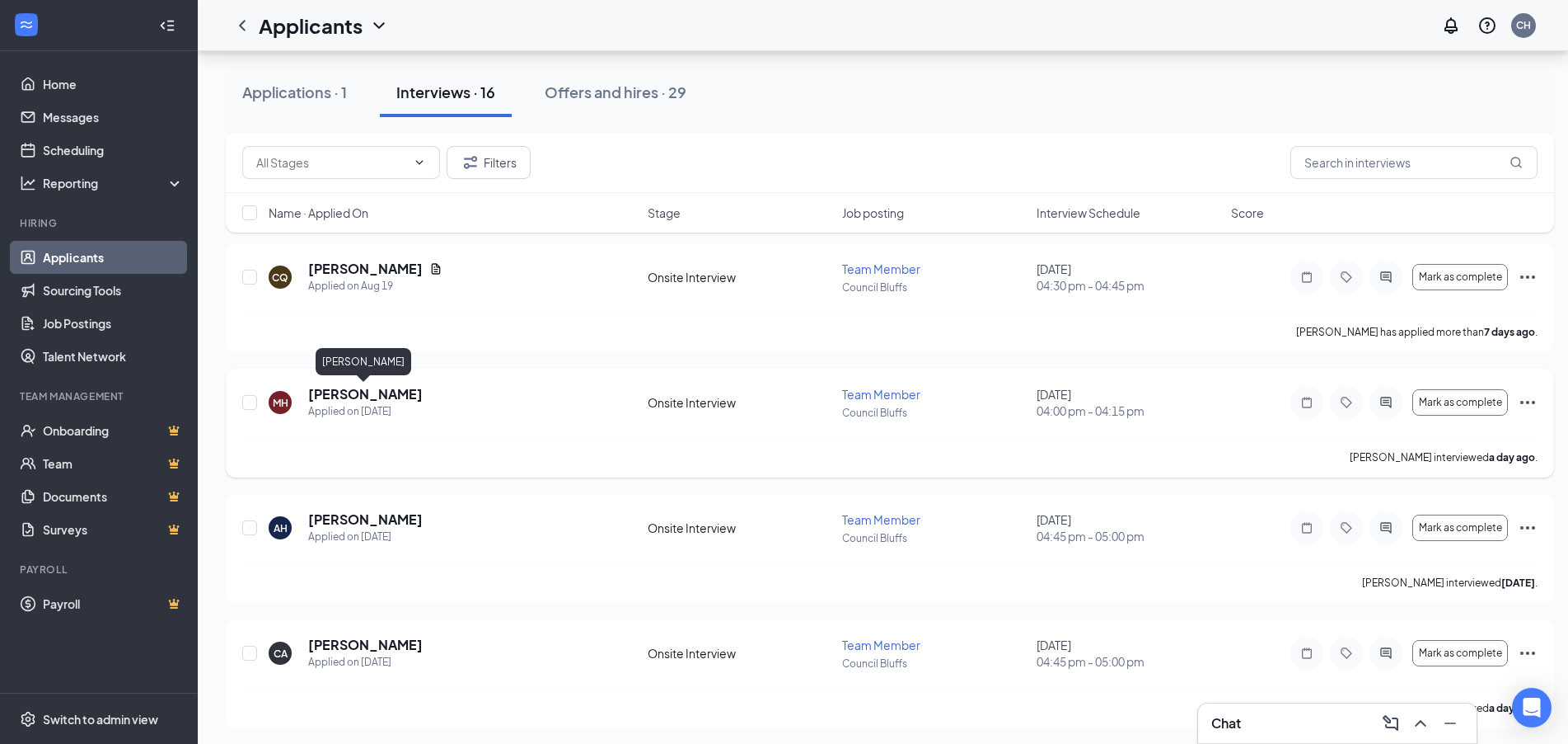
click at [344, 392] on h5 "[PERSON_NAME]" at bounding box center [366, 394] width 115 height 18
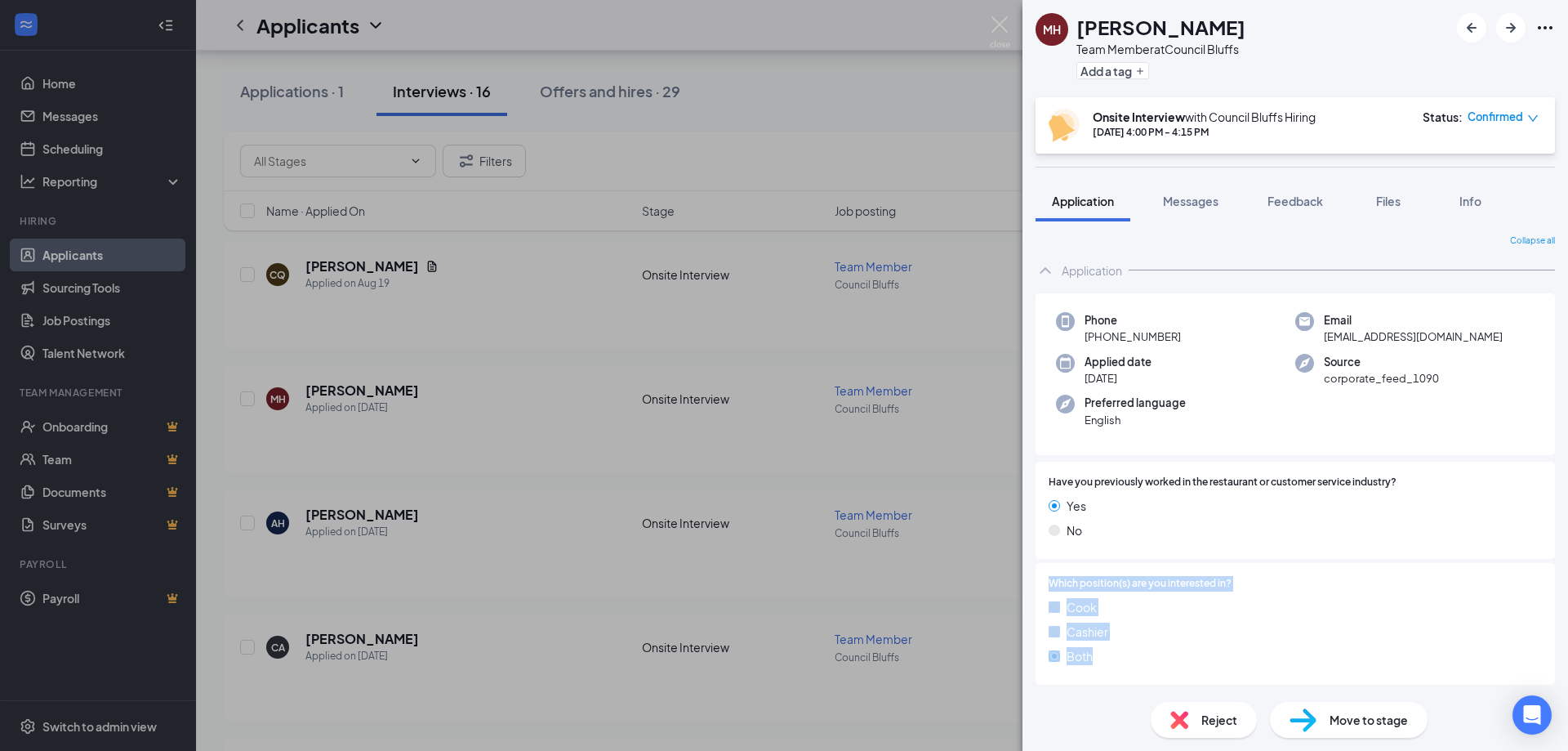
click at [1553, 678] on div "Collapse all Application Phone [PHONE_NUMBER] Email [EMAIL_ADDRESS][DOMAIN_NAME…" at bounding box center [1295, 454] width 545 height 467
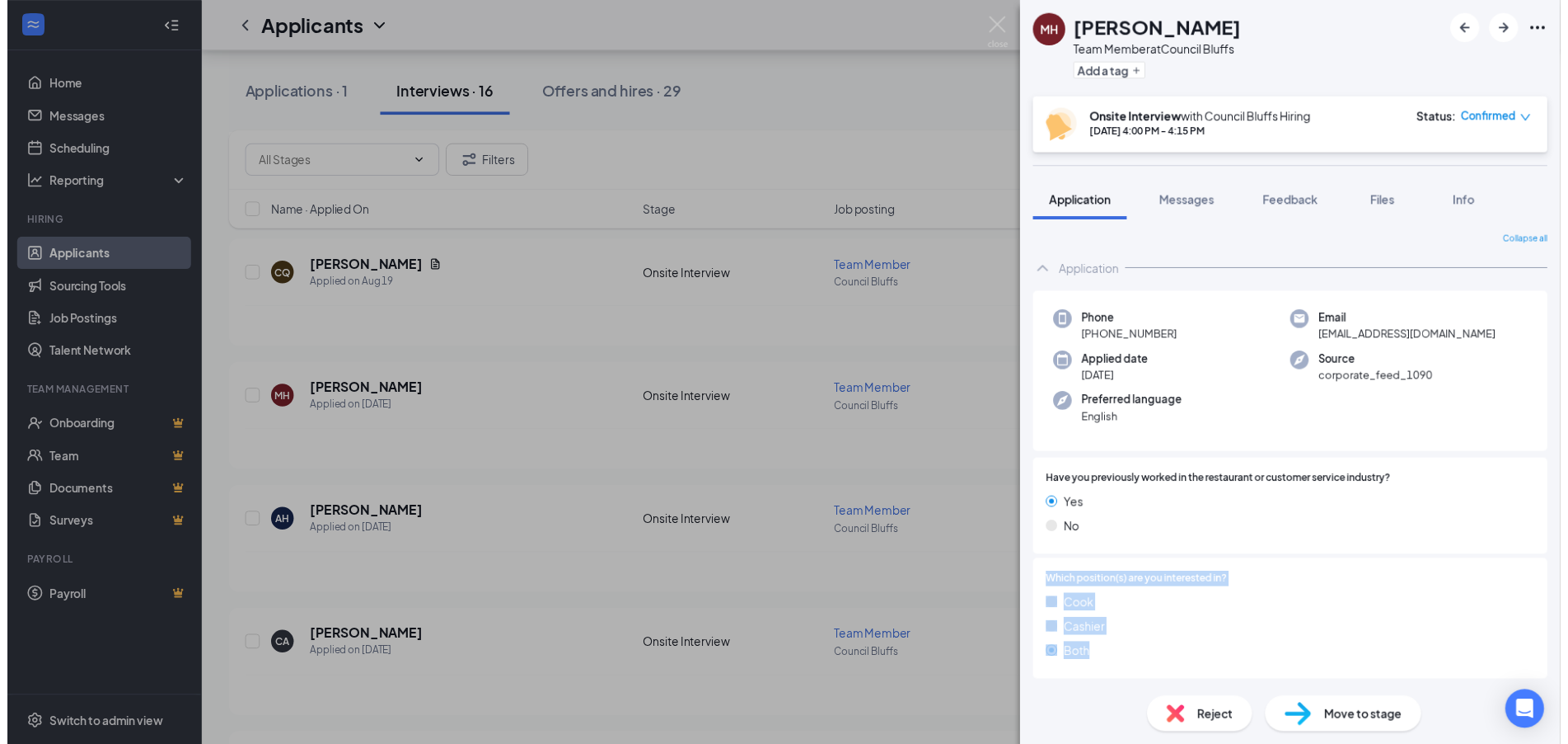
scroll to position [30, 0]
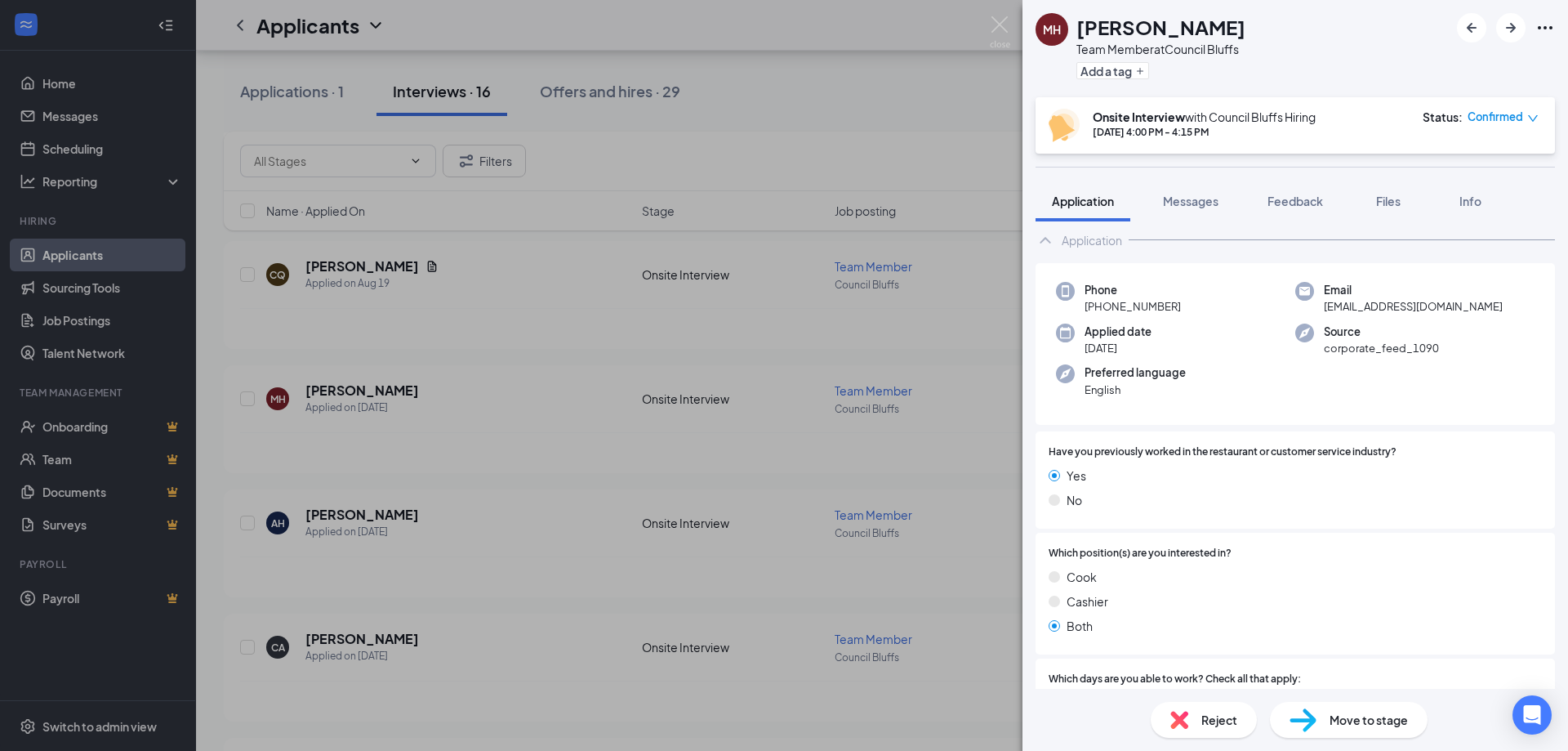
click at [1212, 723] on span "Reject" at bounding box center [1219, 719] width 36 height 18
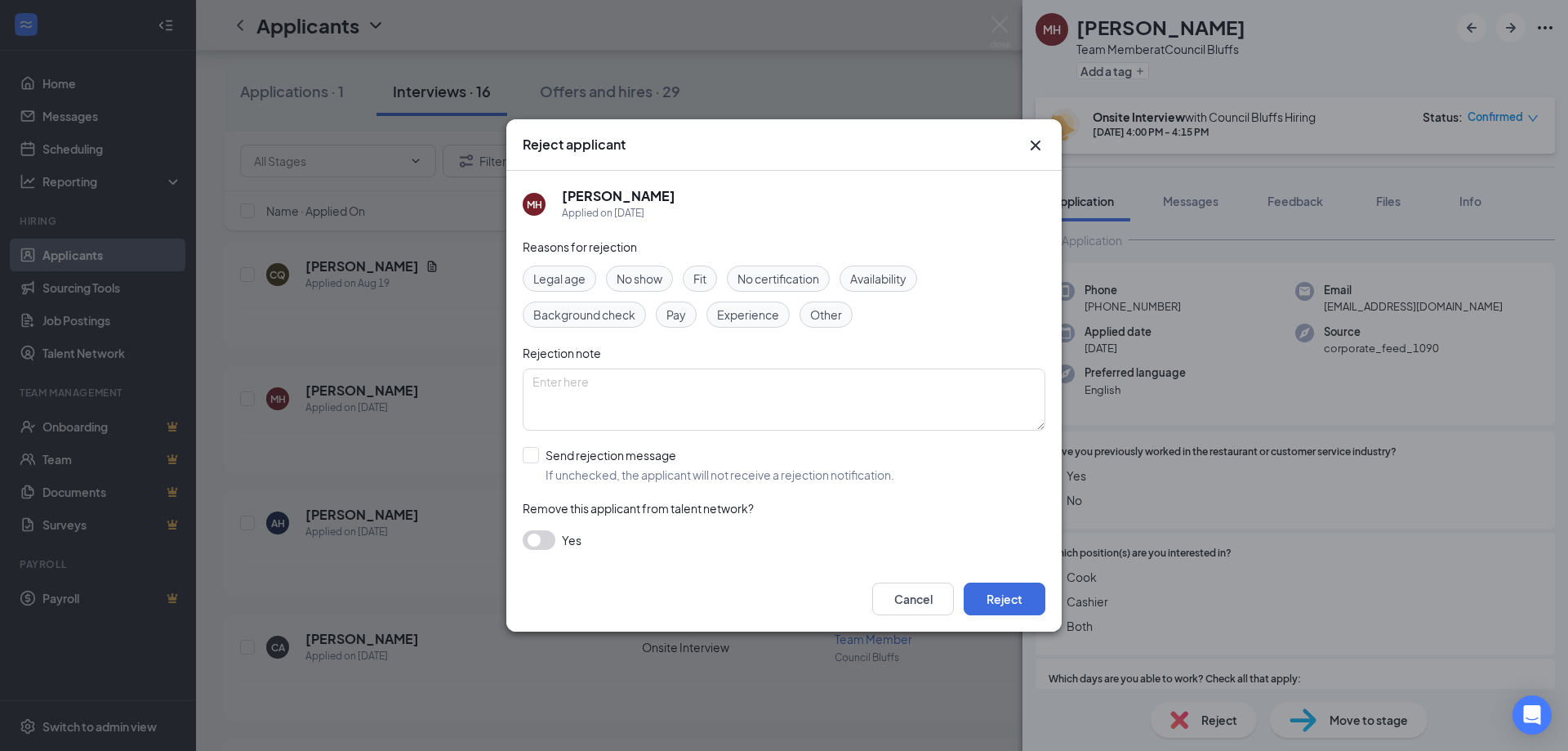
click at [717, 275] on div "Fit" at bounding box center [700, 279] width 35 height 26
click at [877, 268] on div "Availability" at bounding box center [878, 279] width 78 height 26
click at [586, 453] on input "Send rejection message If unchecked, the applicant will not receive a rejection…" at bounding box center [708, 465] width 372 height 36
checkbox input "true"
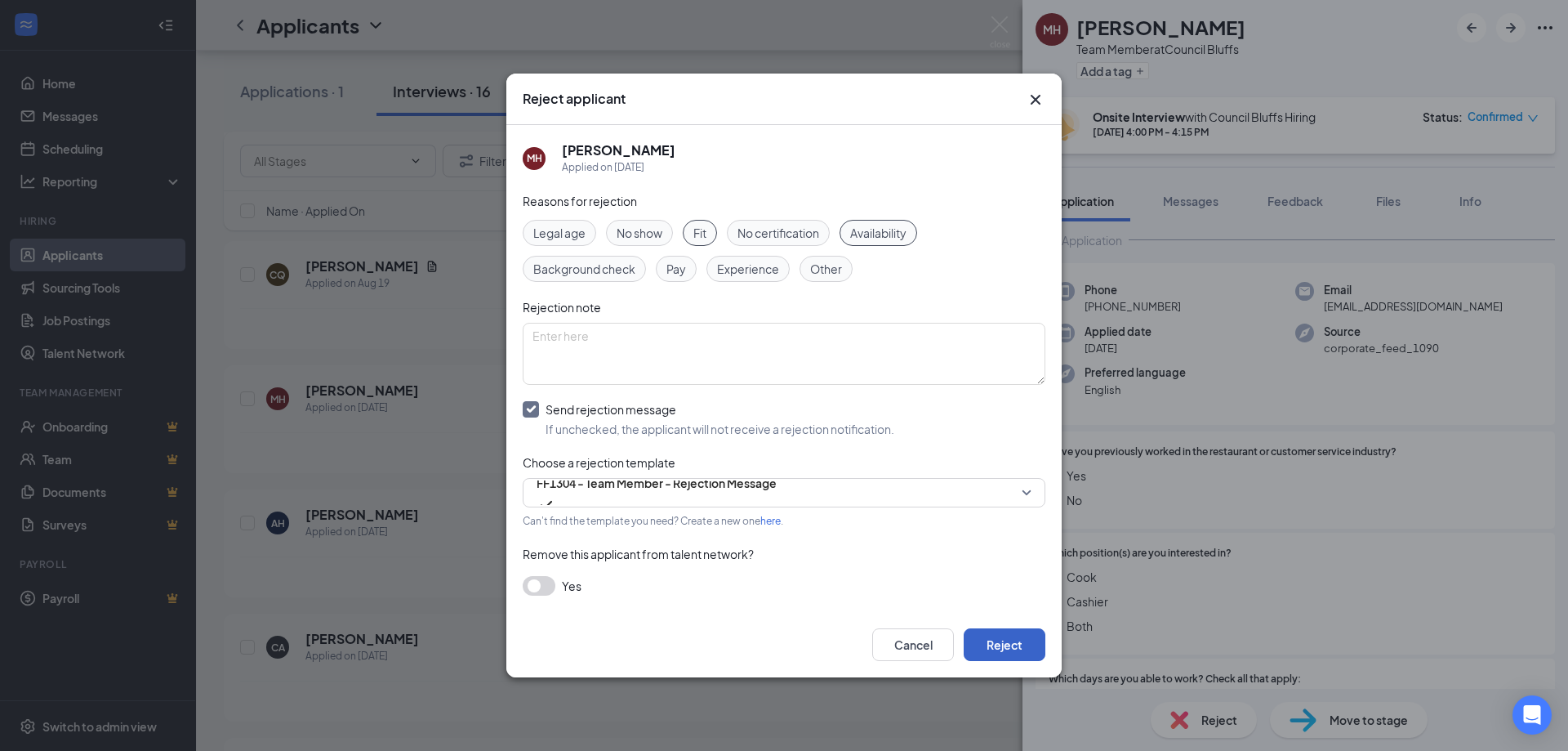
click at [997, 647] on button "Reject" at bounding box center [1004, 645] width 82 height 33
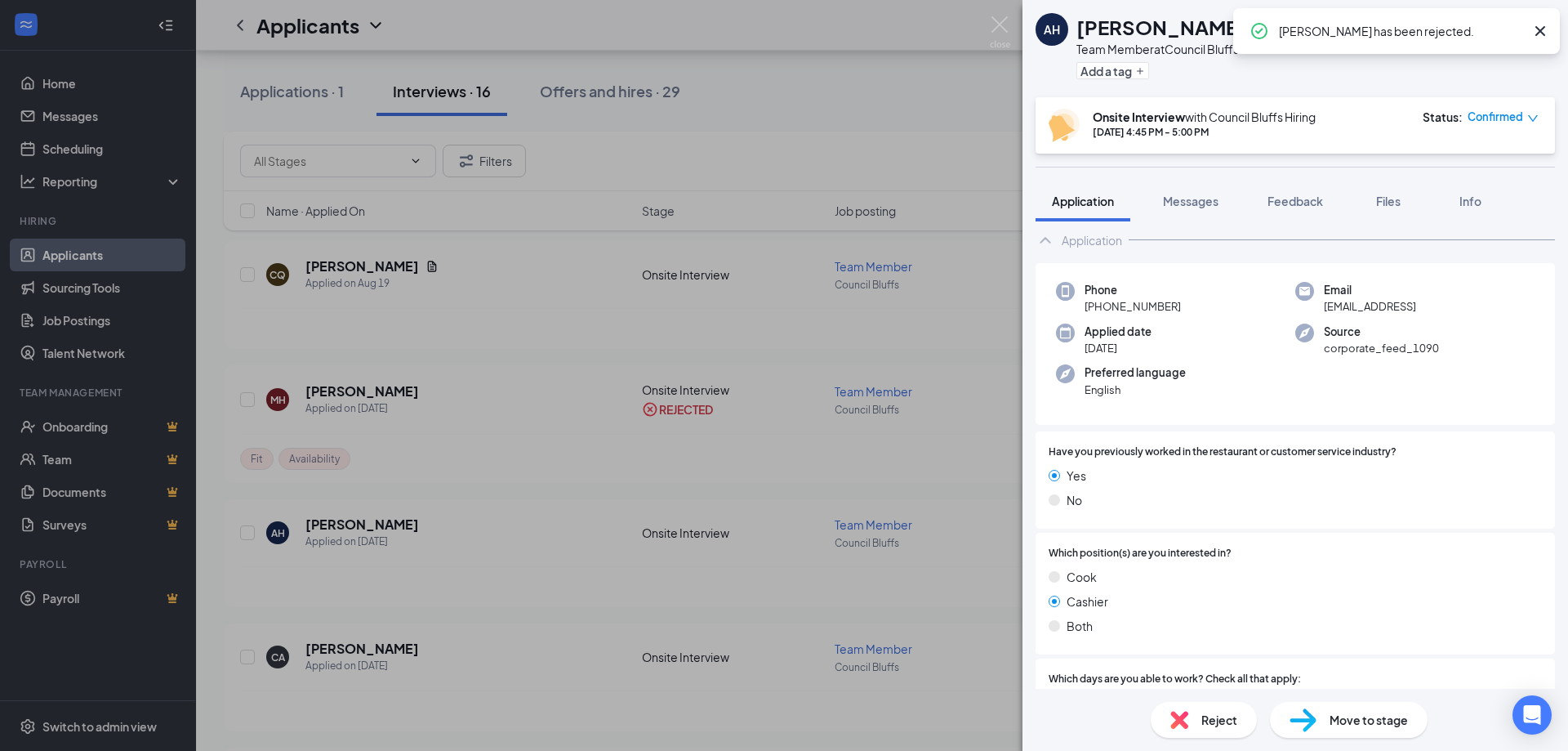
click at [248, 658] on div "AH Abrianna Hover Team Member at Council Bluffs Add a tag screen with Onsite In…" at bounding box center [784, 376] width 1568 height 751
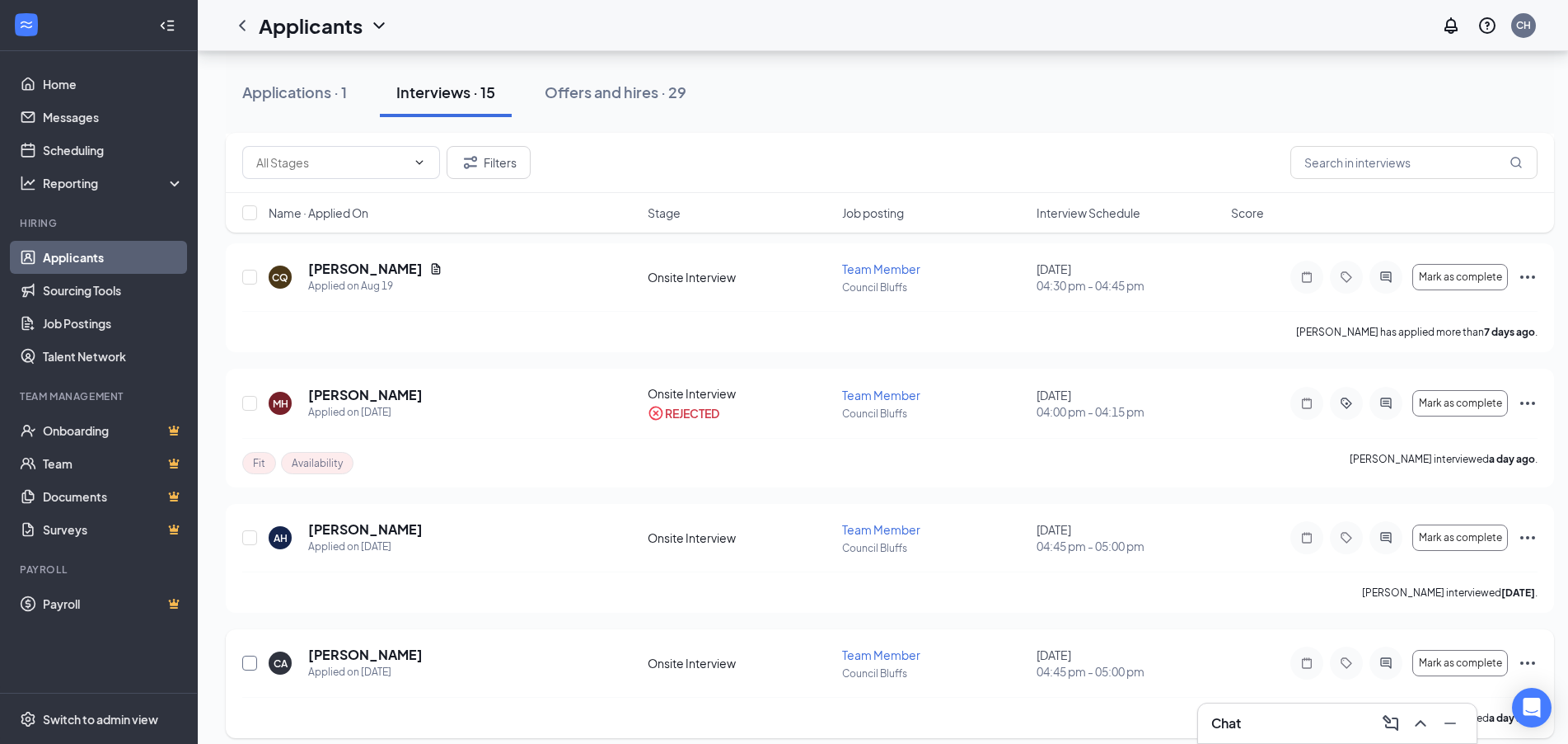
click at [251, 664] on input "checkbox" at bounding box center [249, 662] width 15 height 15
checkbox input "true"
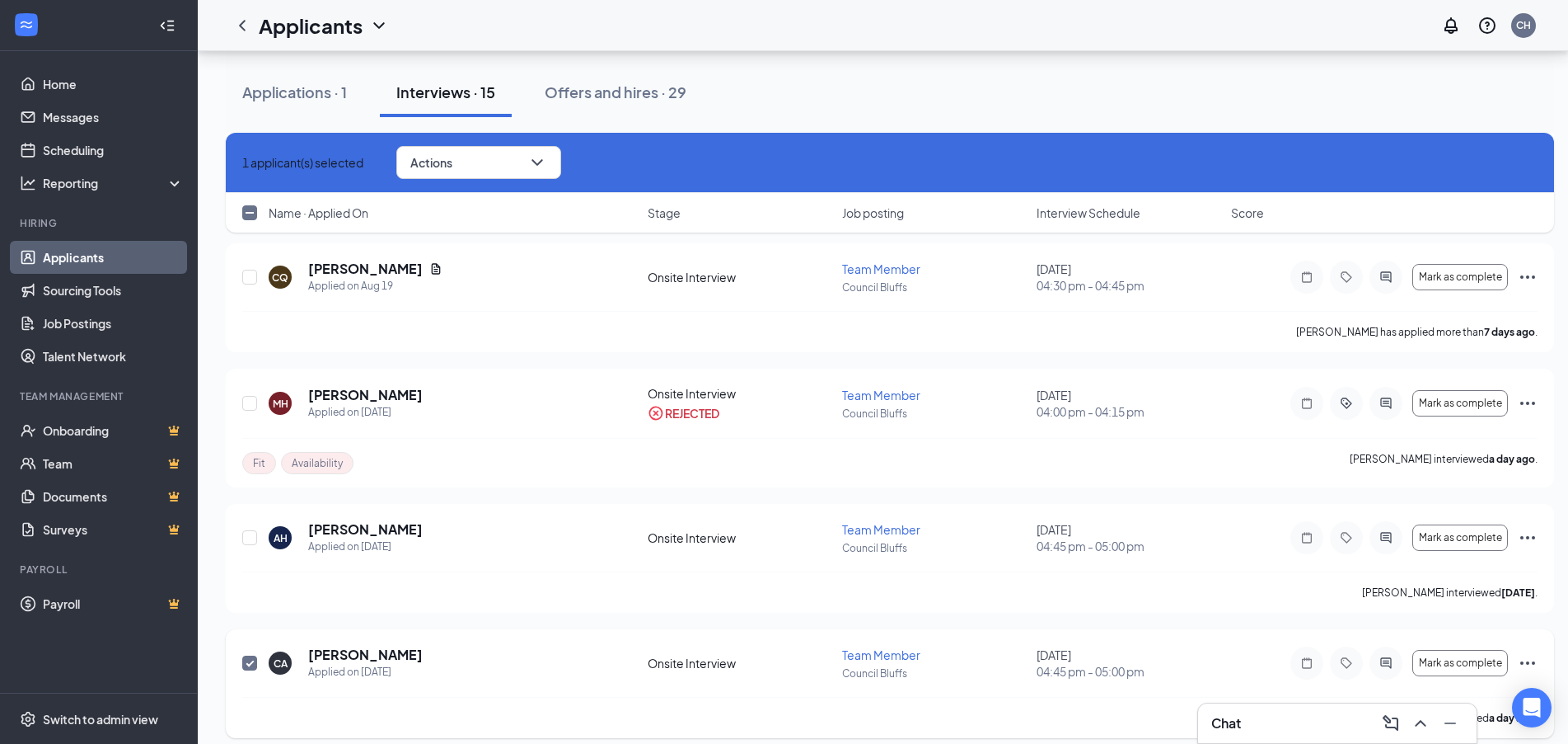
checkbox input "true"
checkbox input "false"
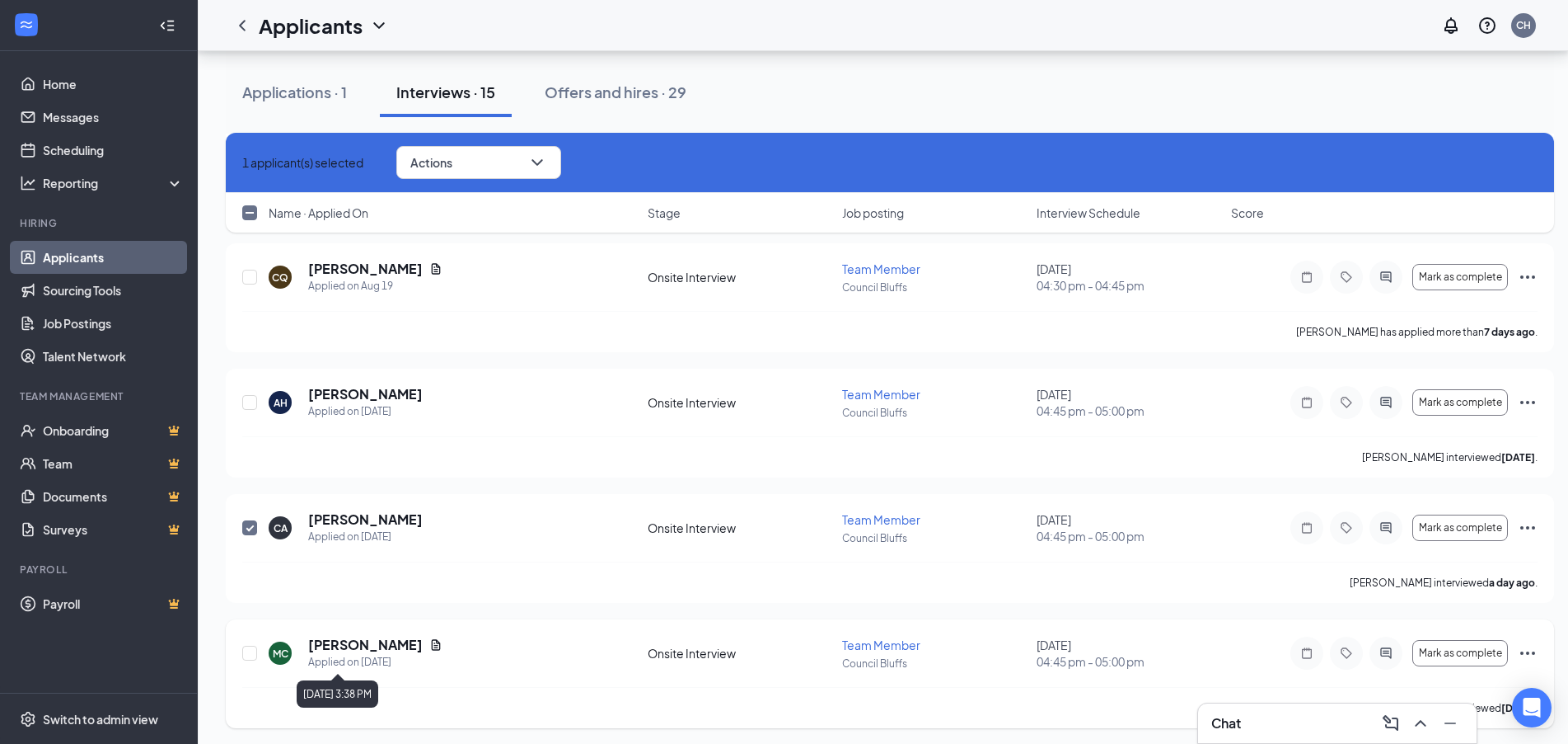
click at [342, 661] on div "Applied on [DATE]" at bounding box center [375, 661] width 134 height 17
click at [346, 514] on h5 "[PERSON_NAME]" at bounding box center [366, 519] width 115 height 18
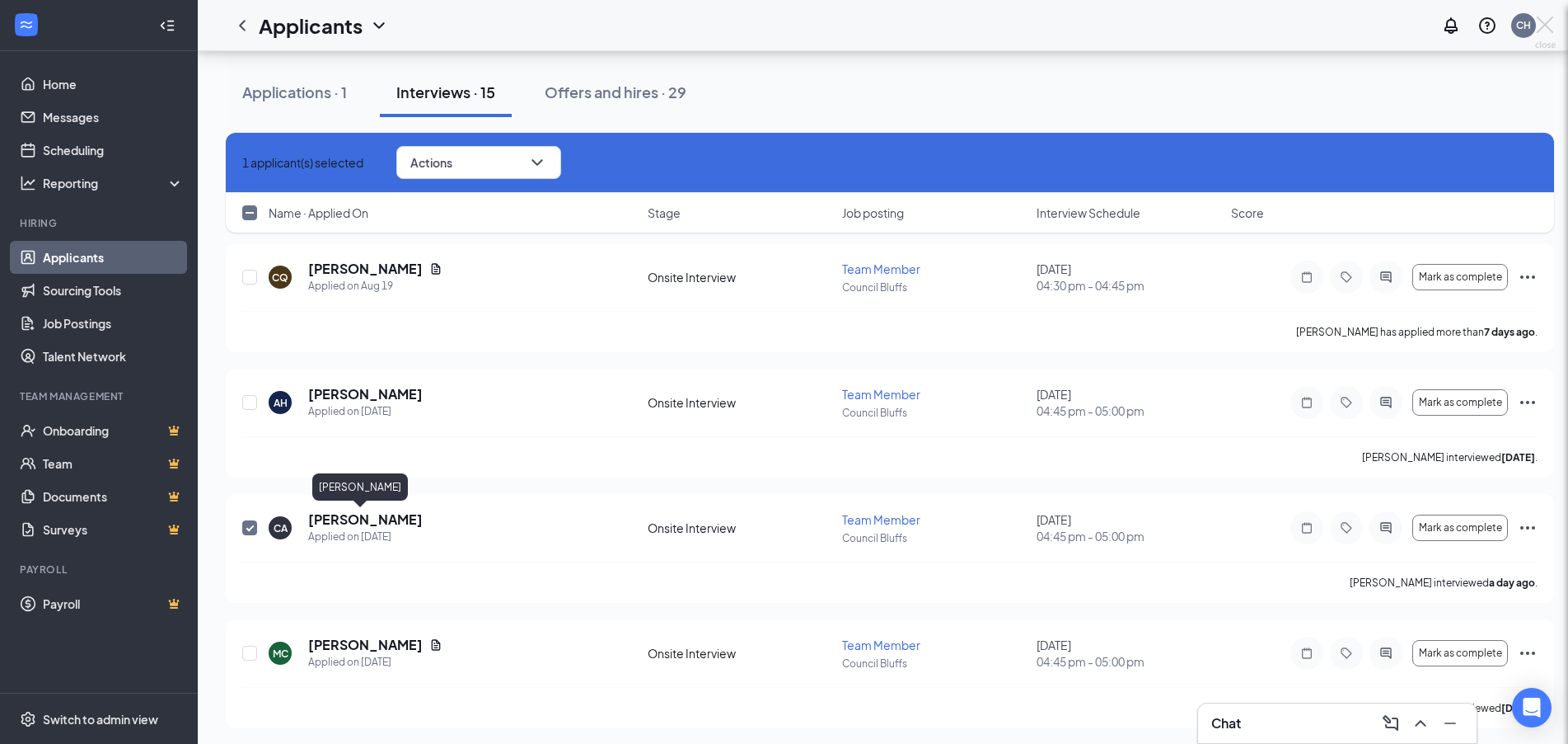
checkbox input "false"
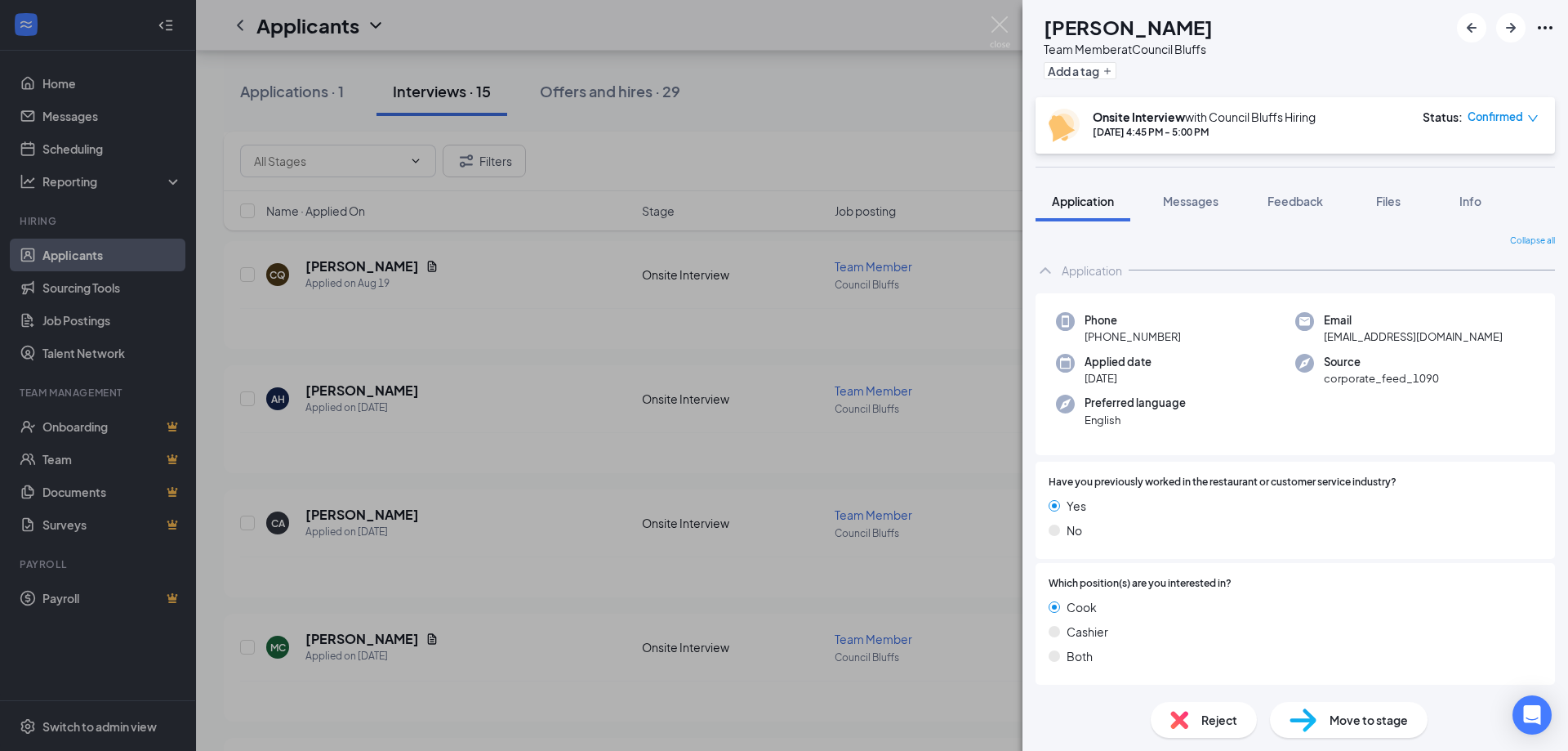
click at [1217, 716] on span "Reject" at bounding box center [1219, 719] width 36 height 18
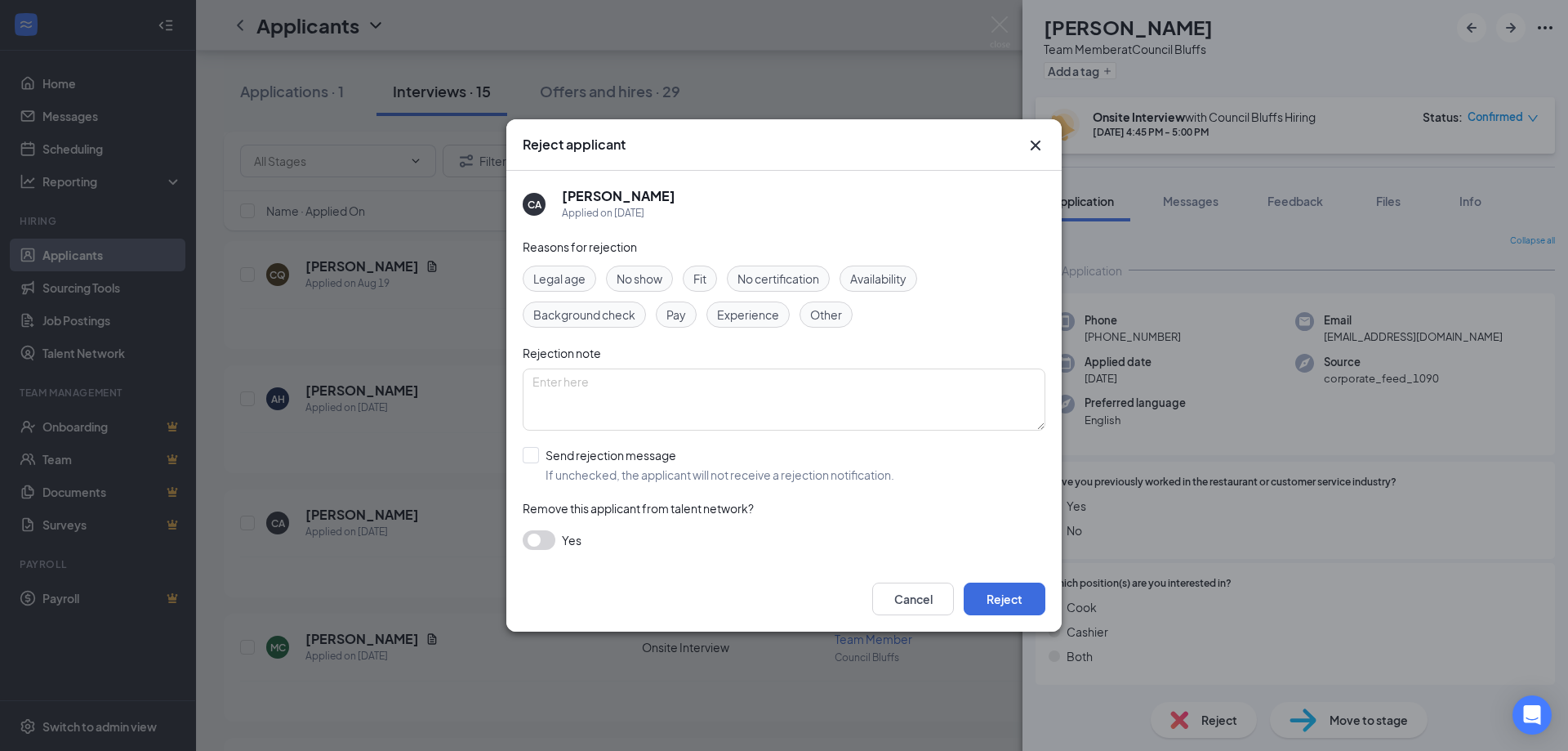
click at [710, 278] on div "Fit" at bounding box center [700, 279] width 35 height 26
click at [690, 312] on div "Pay" at bounding box center [676, 314] width 41 height 26
click at [753, 319] on span "Experience" at bounding box center [748, 314] width 62 height 18
click at [644, 452] on input "Send rejection message If unchecked, the applicant will not receive a rejection…" at bounding box center [708, 465] width 372 height 36
checkbox input "true"
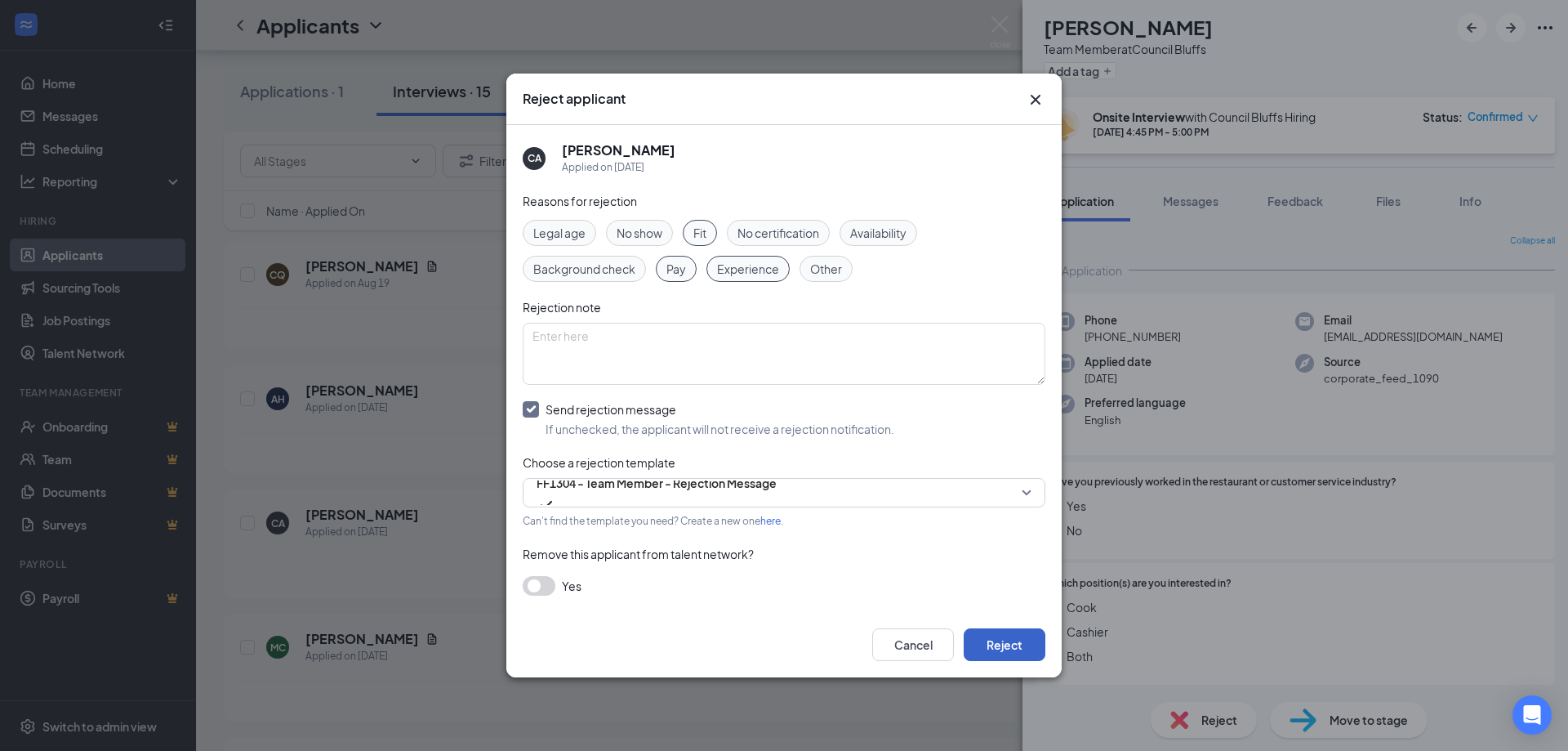
click at [1004, 638] on button "Reject" at bounding box center [1004, 645] width 82 height 33
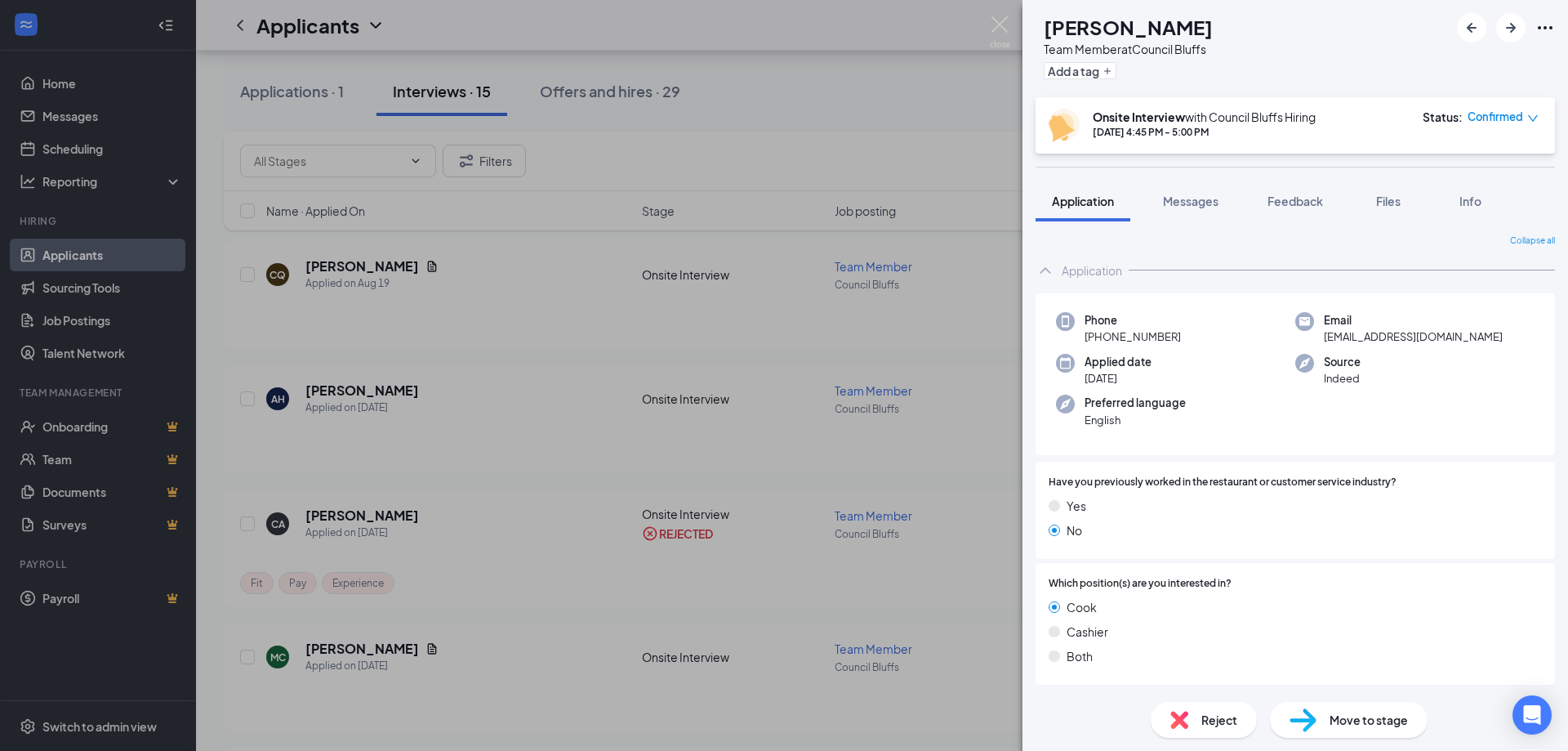
click at [494, 441] on div "MC [PERSON_NAME] Team Member at [GEOGRAPHIC_DATA] Add a tag screen with Onsite …" at bounding box center [784, 376] width 1568 height 751
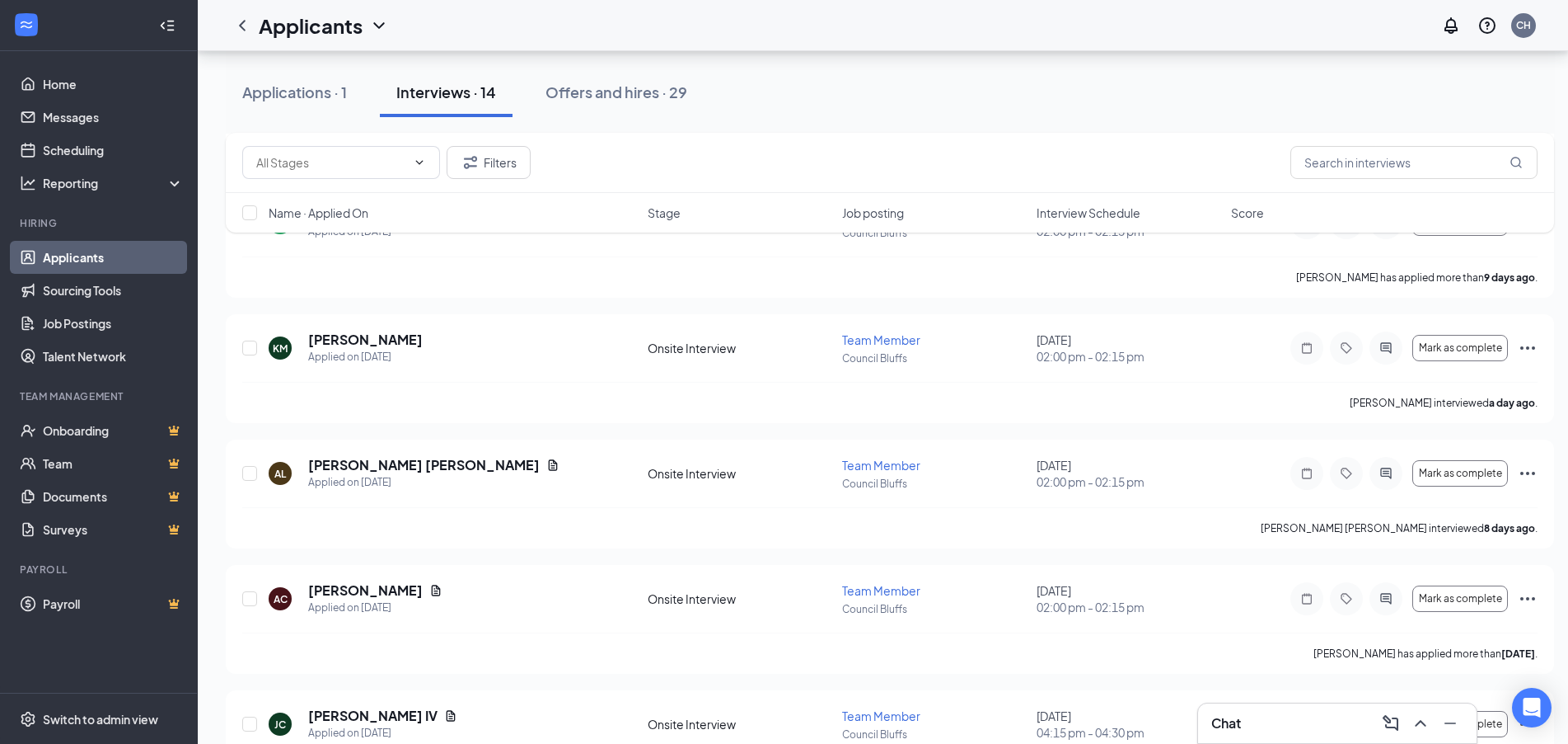
scroll to position [1138, 0]
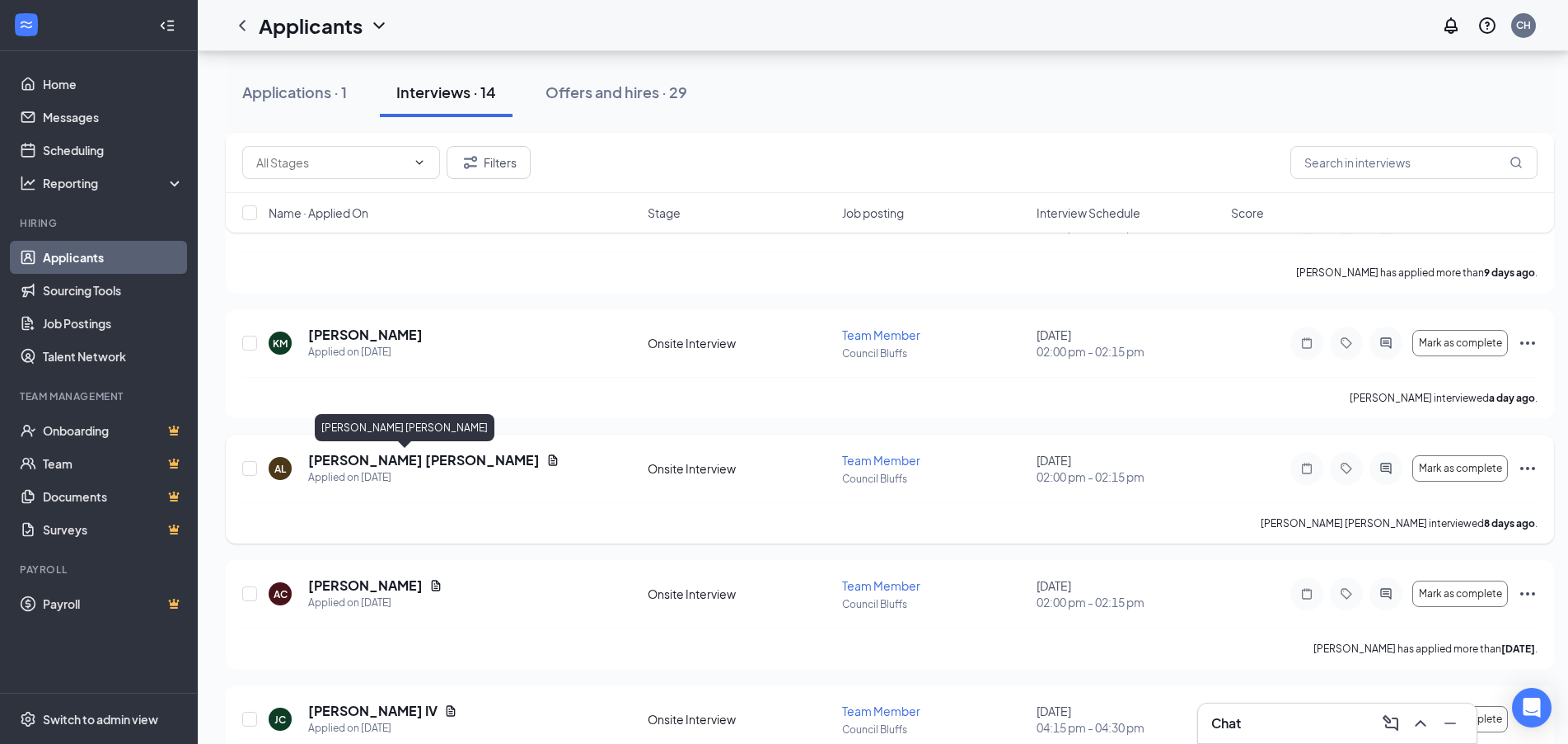
click at [337, 469] on h5 "[PERSON_NAME] [PERSON_NAME]" at bounding box center [424, 460] width 232 height 18
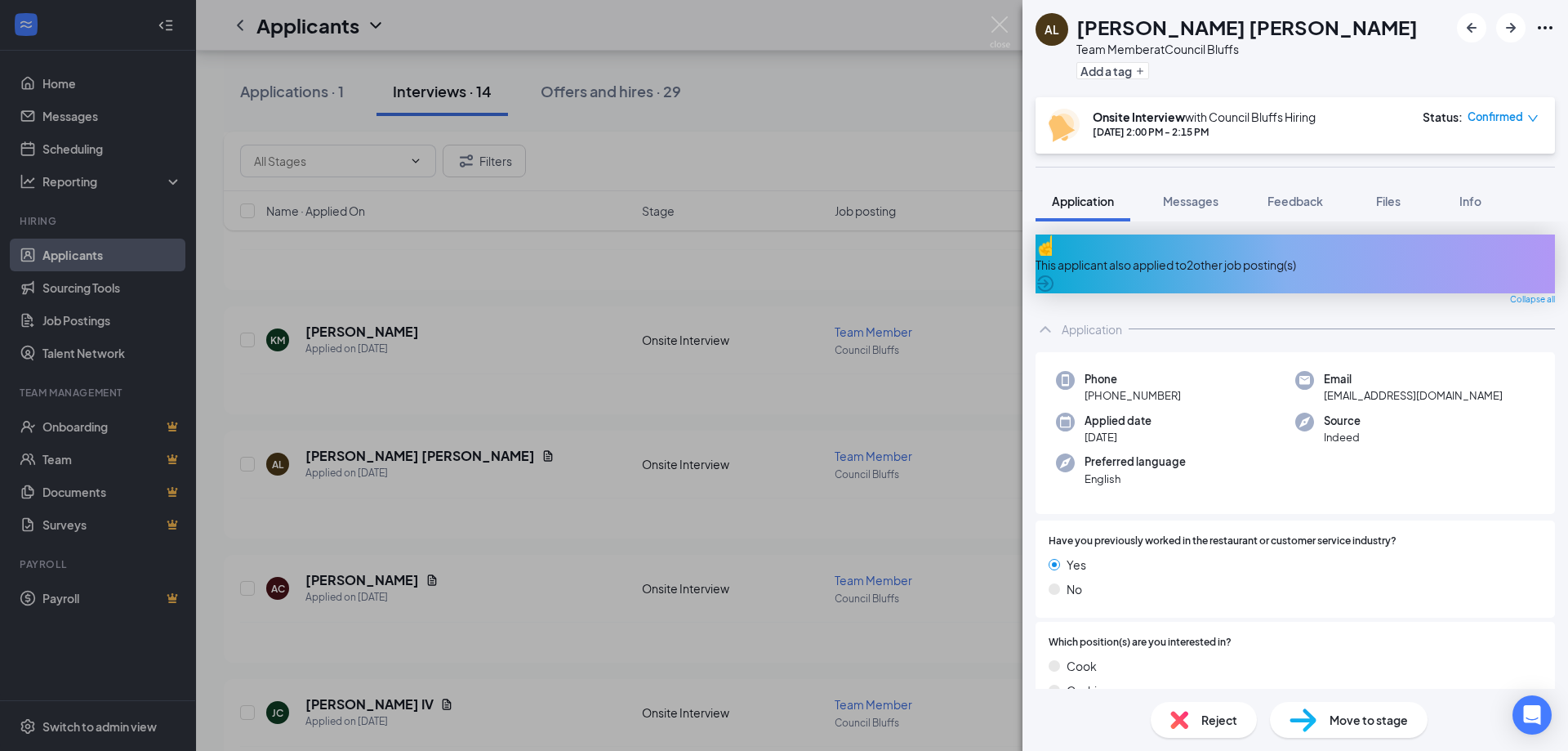
click at [1198, 728] on div "Reject" at bounding box center [1203, 720] width 106 height 36
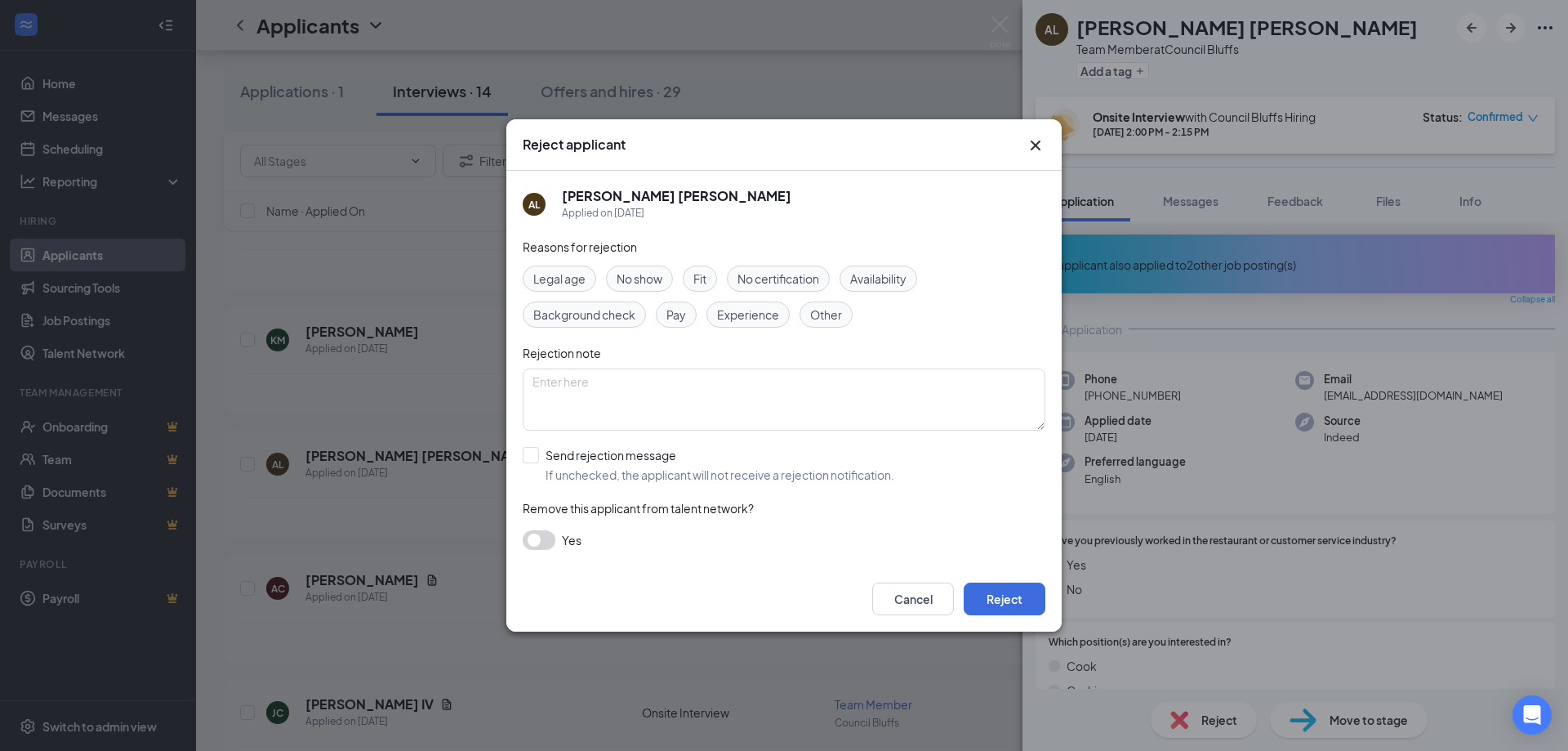
click at [704, 275] on span "Fit" at bounding box center [699, 278] width 13 height 18
click at [699, 277] on span "Fit" at bounding box center [699, 278] width 13 height 18
click at [525, 451] on input "Send rejection message If unchecked, the applicant will not receive a rejection…" at bounding box center [708, 465] width 372 height 36
checkbox input "true"
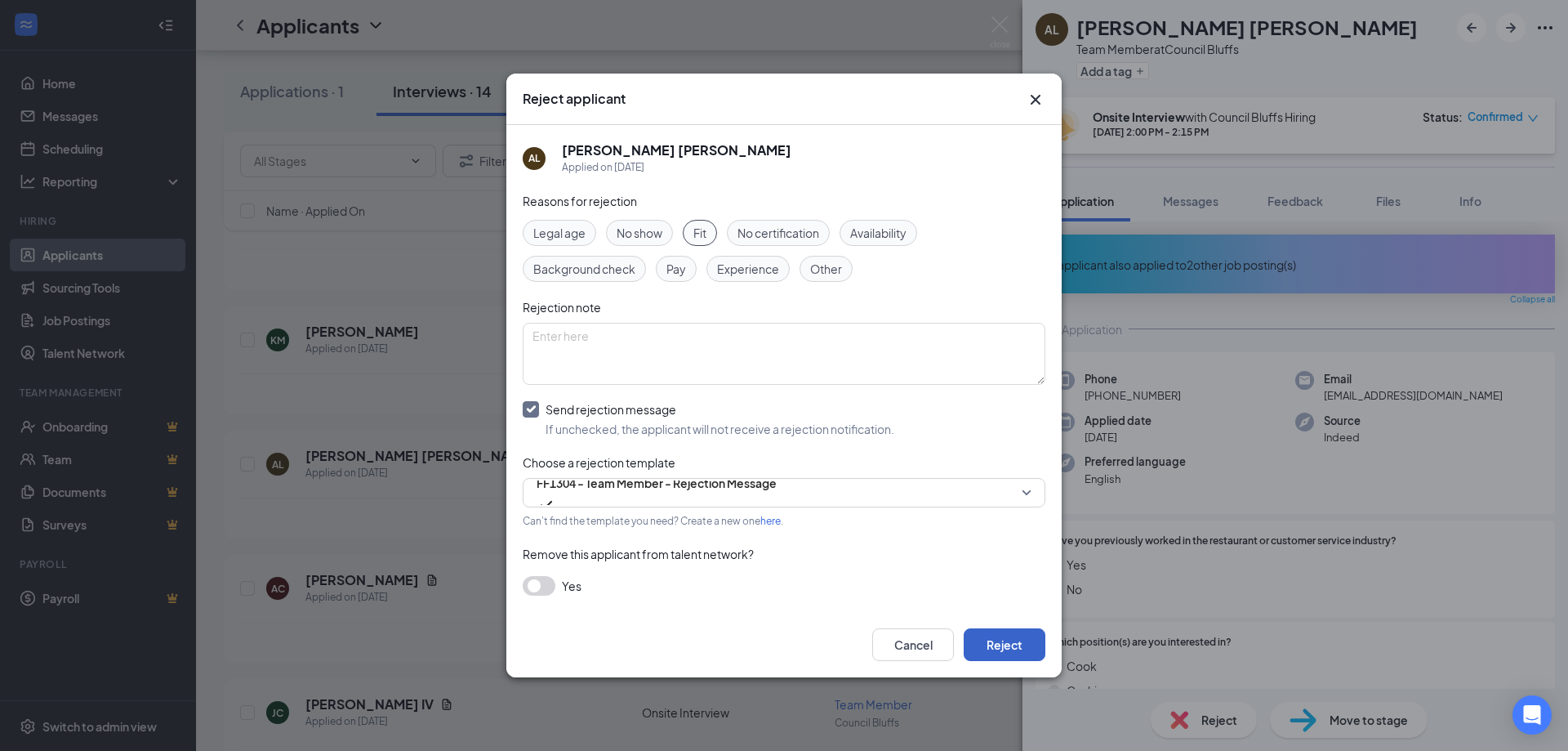
drag, startPoint x: 1007, startPoint y: 636, endPoint x: 1018, endPoint y: 613, distance: 25.5
click at [1006, 635] on button "Reject" at bounding box center [1004, 645] width 82 height 33
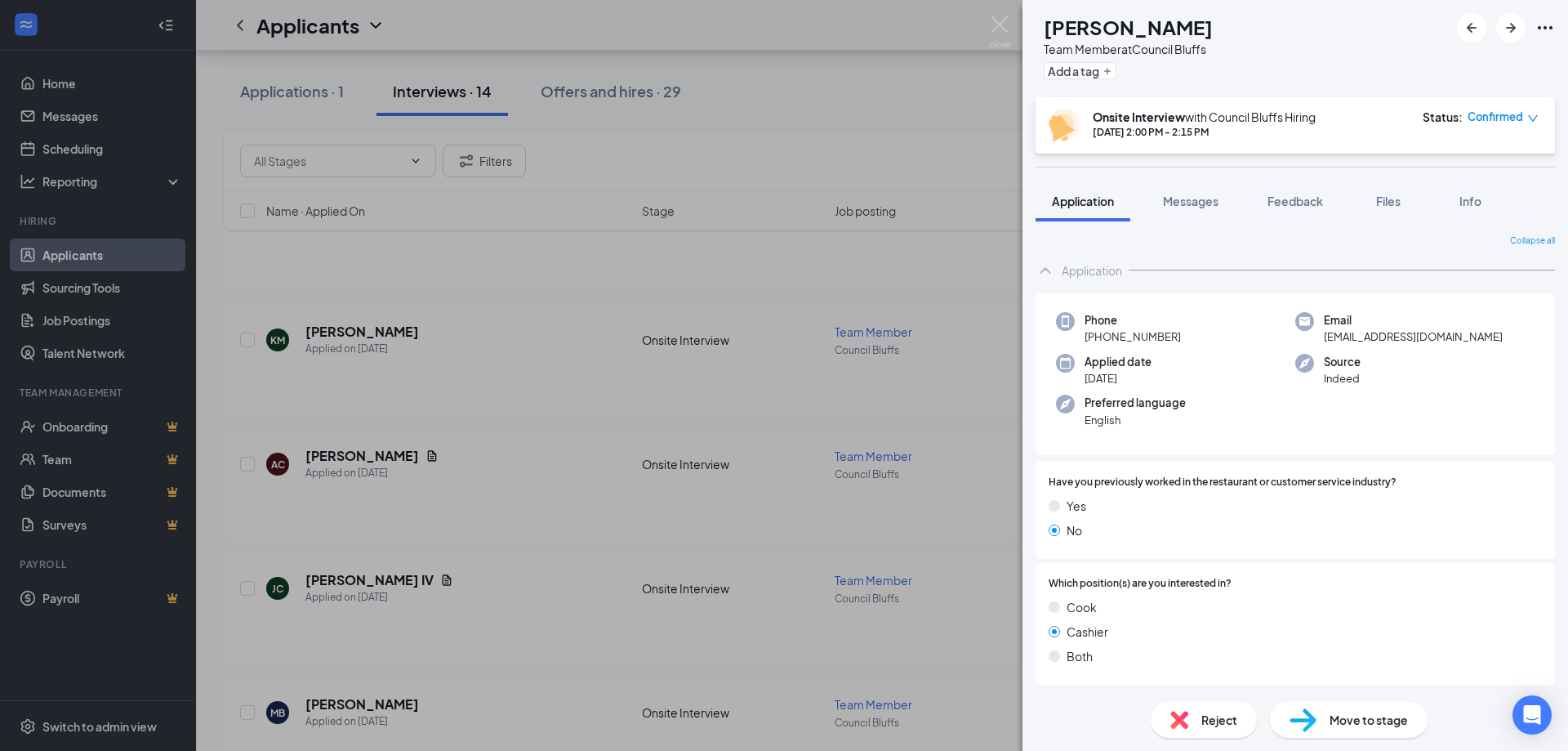
click at [677, 549] on div "AC [PERSON_NAME] Team Member at Council Bluffs Add a tag screen with Onsite Int…" at bounding box center [784, 376] width 1568 height 751
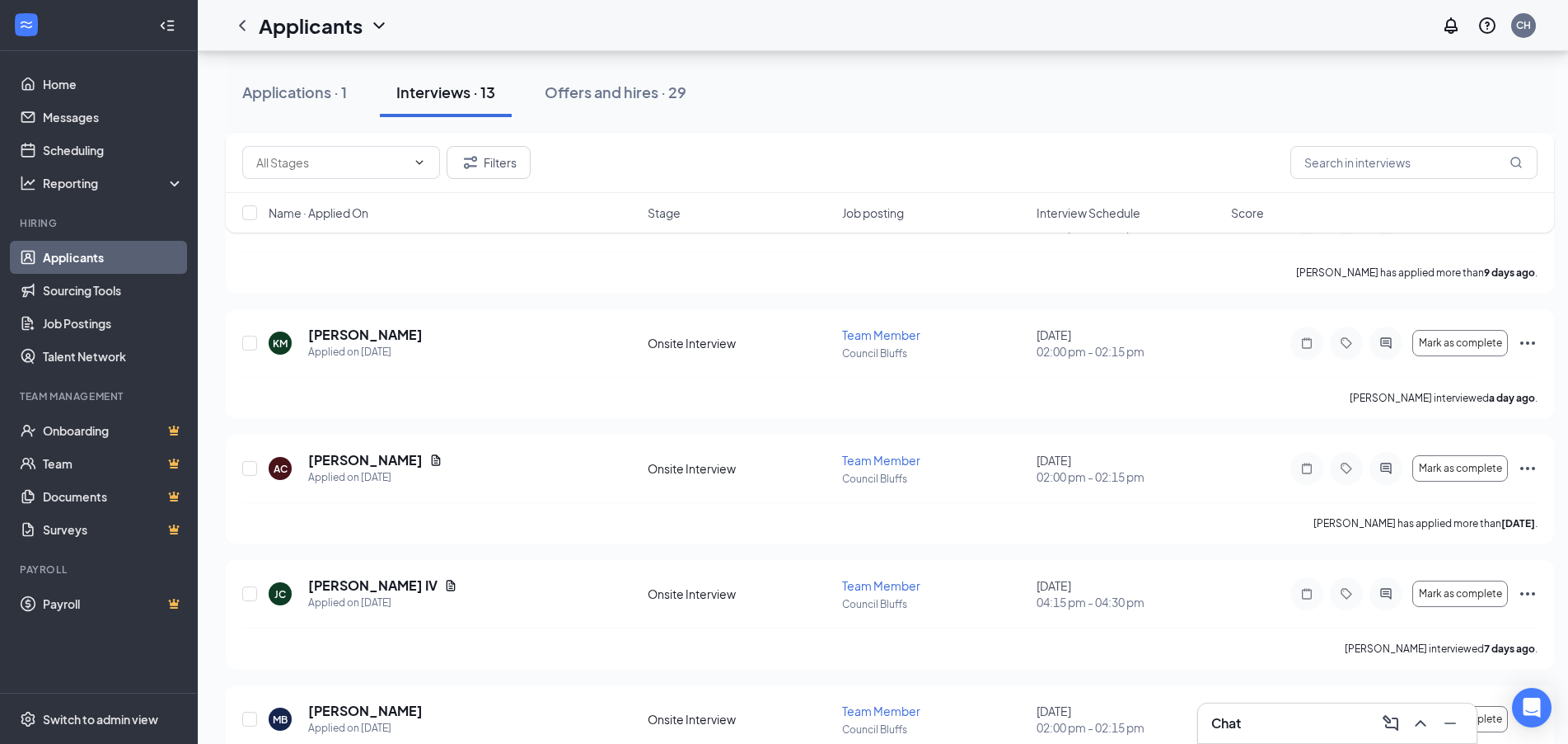
scroll to position [1207, 0]
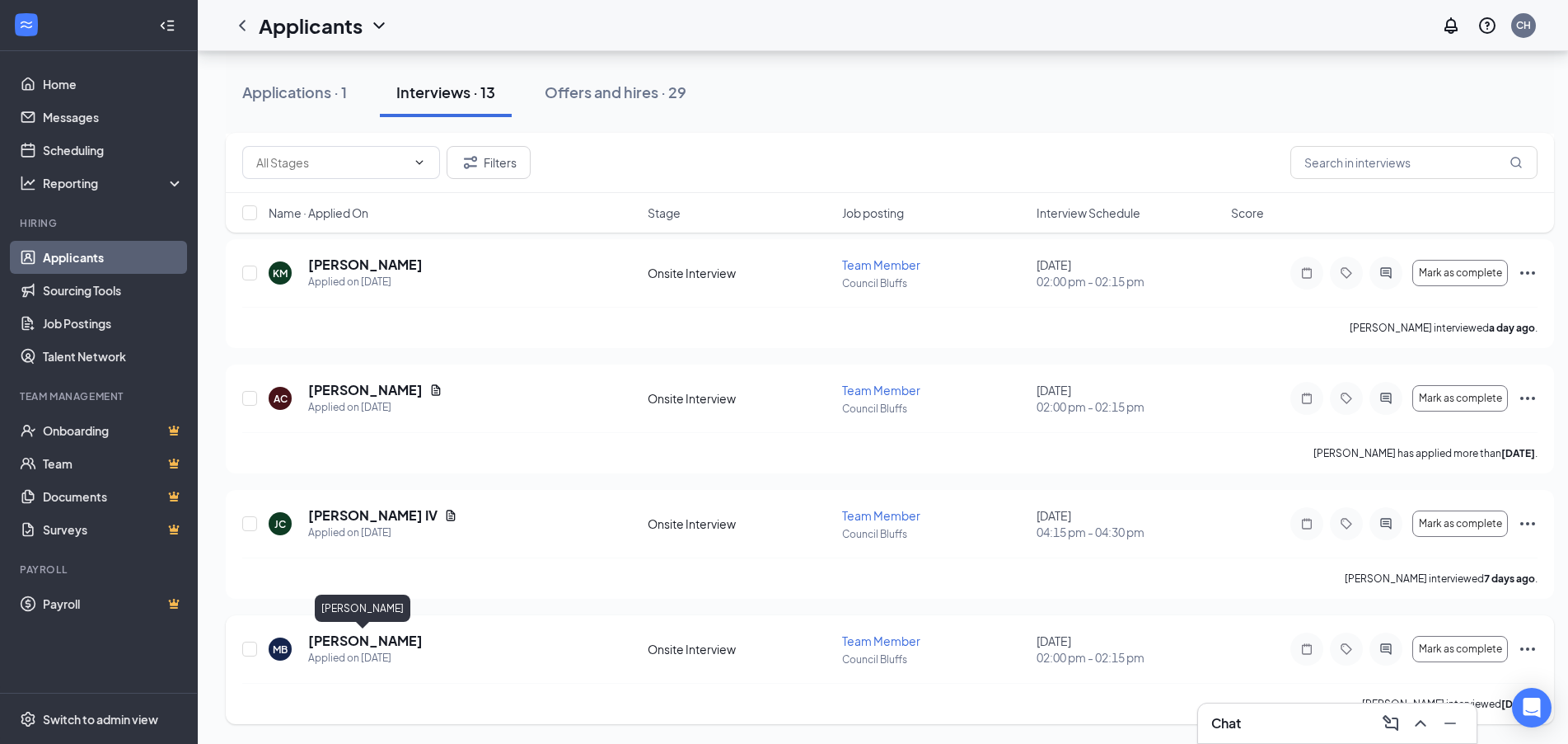
click at [332, 641] on h5 "[PERSON_NAME]" at bounding box center [366, 640] width 115 height 18
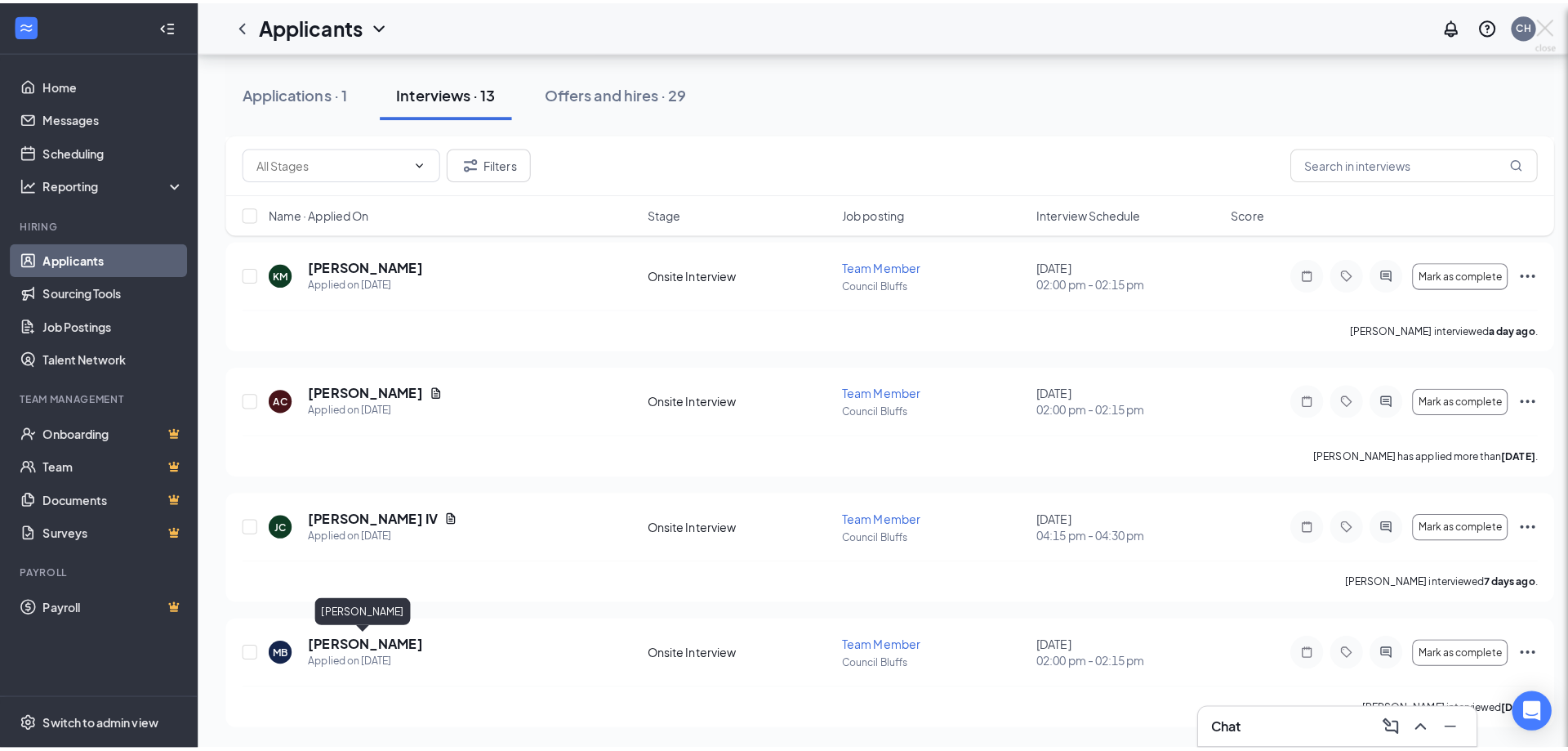
scroll to position [1183, 0]
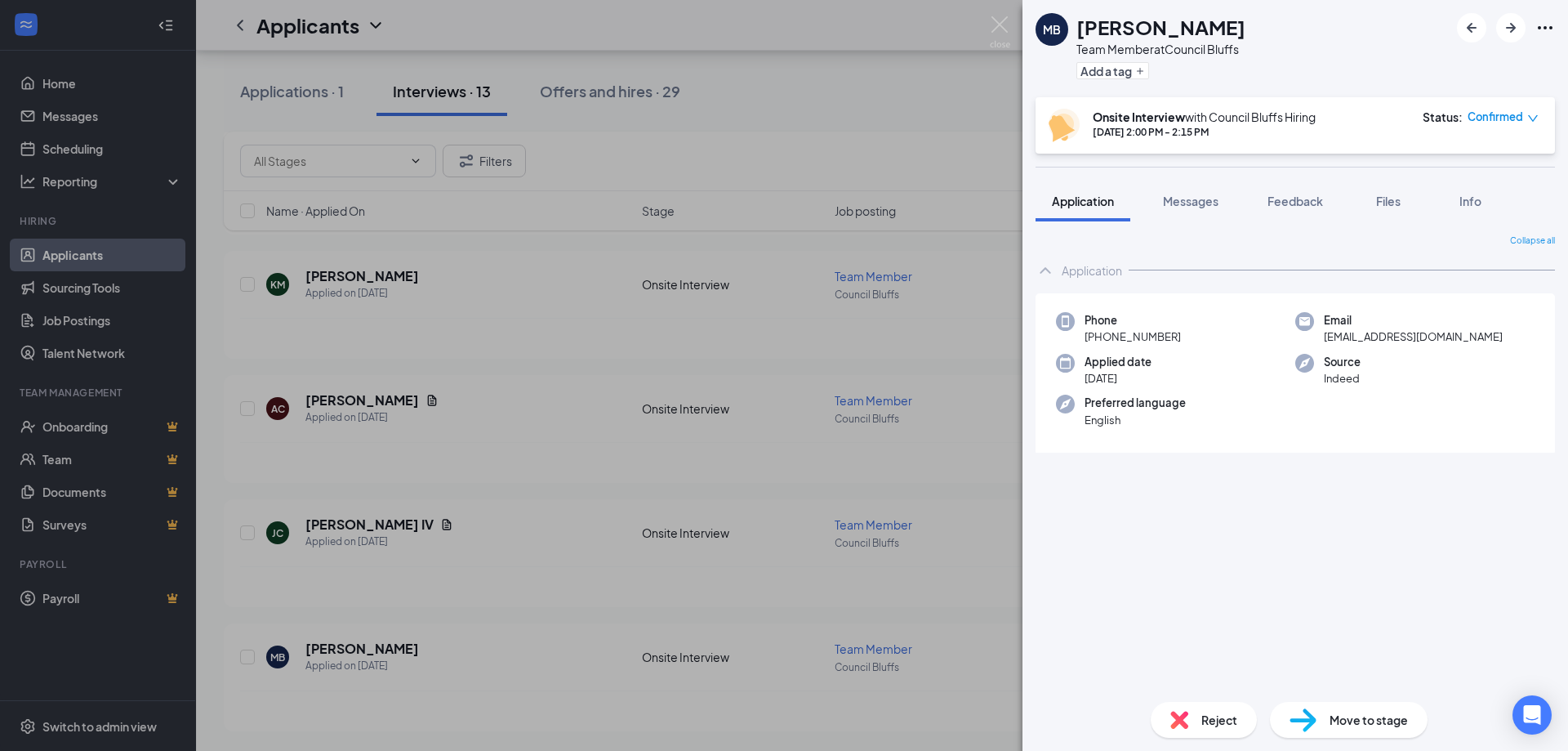
click at [1204, 722] on div "Reject" at bounding box center [1203, 720] width 106 height 36
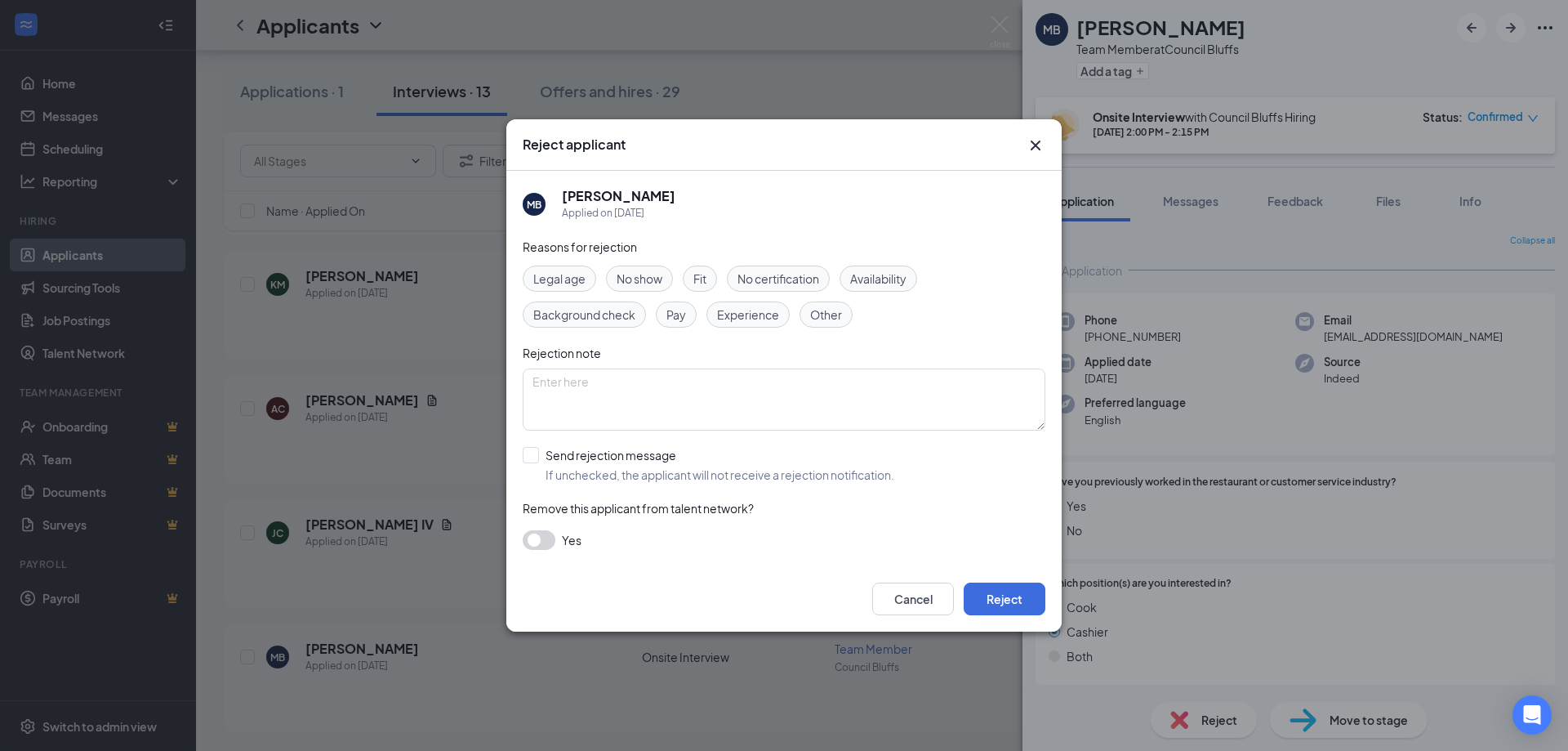
click at [710, 283] on div "Fit" at bounding box center [700, 279] width 35 height 26
click at [746, 479] on input "Send rejection message If unchecked, the applicant will not receive a rejection…" at bounding box center [708, 465] width 372 height 36
checkbox input "true"
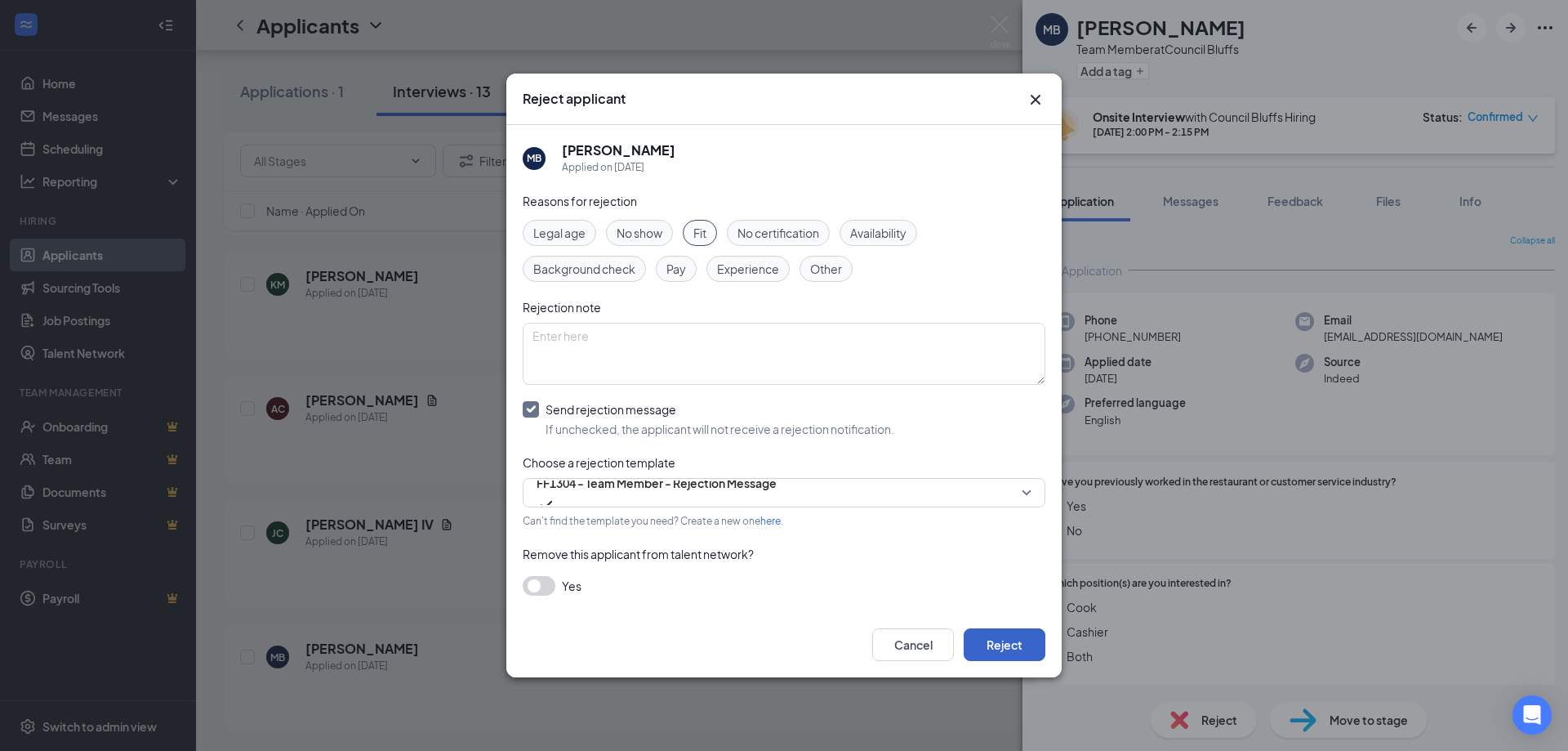
click at [1013, 653] on button "Reject" at bounding box center [1004, 645] width 82 height 33
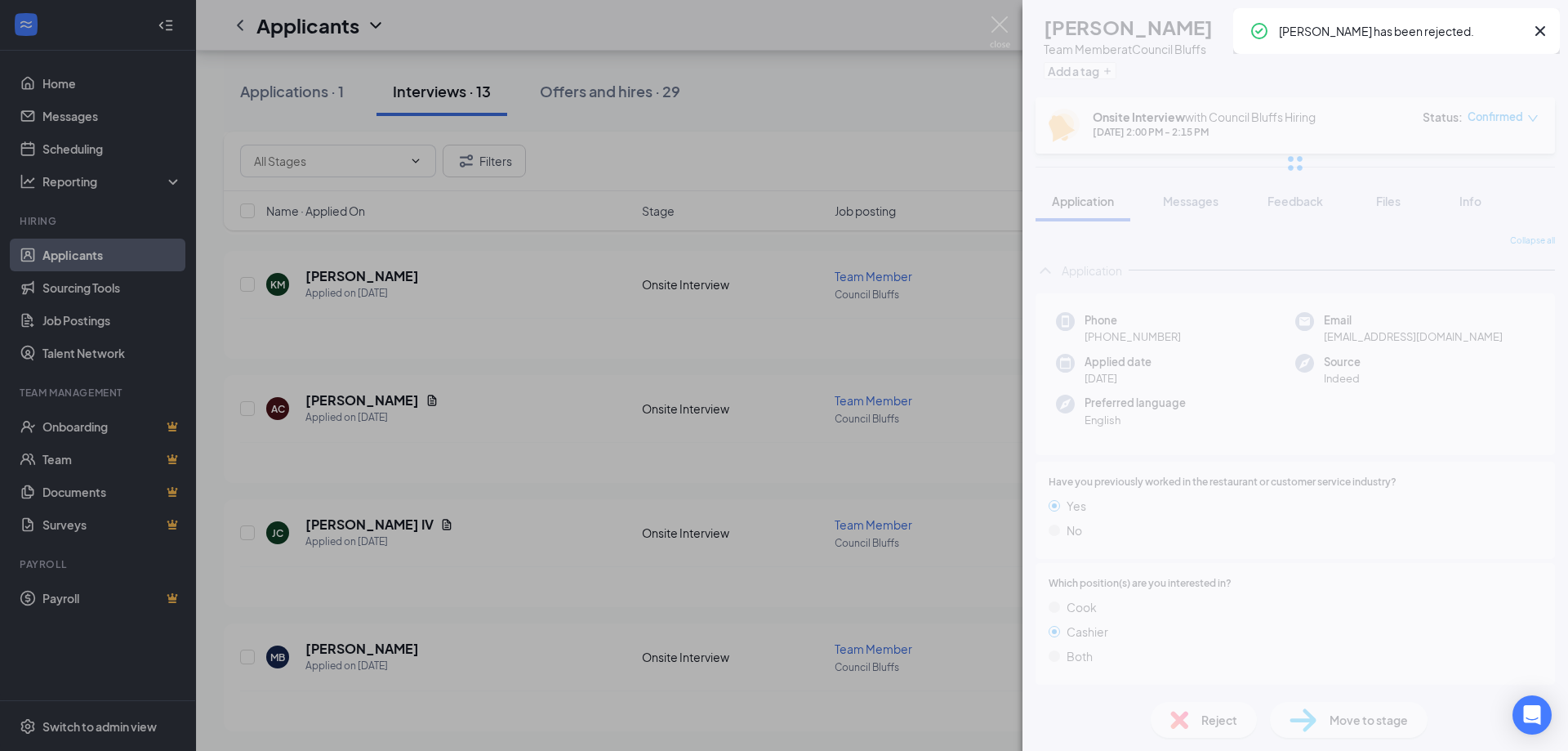
scroll to position [1059, 0]
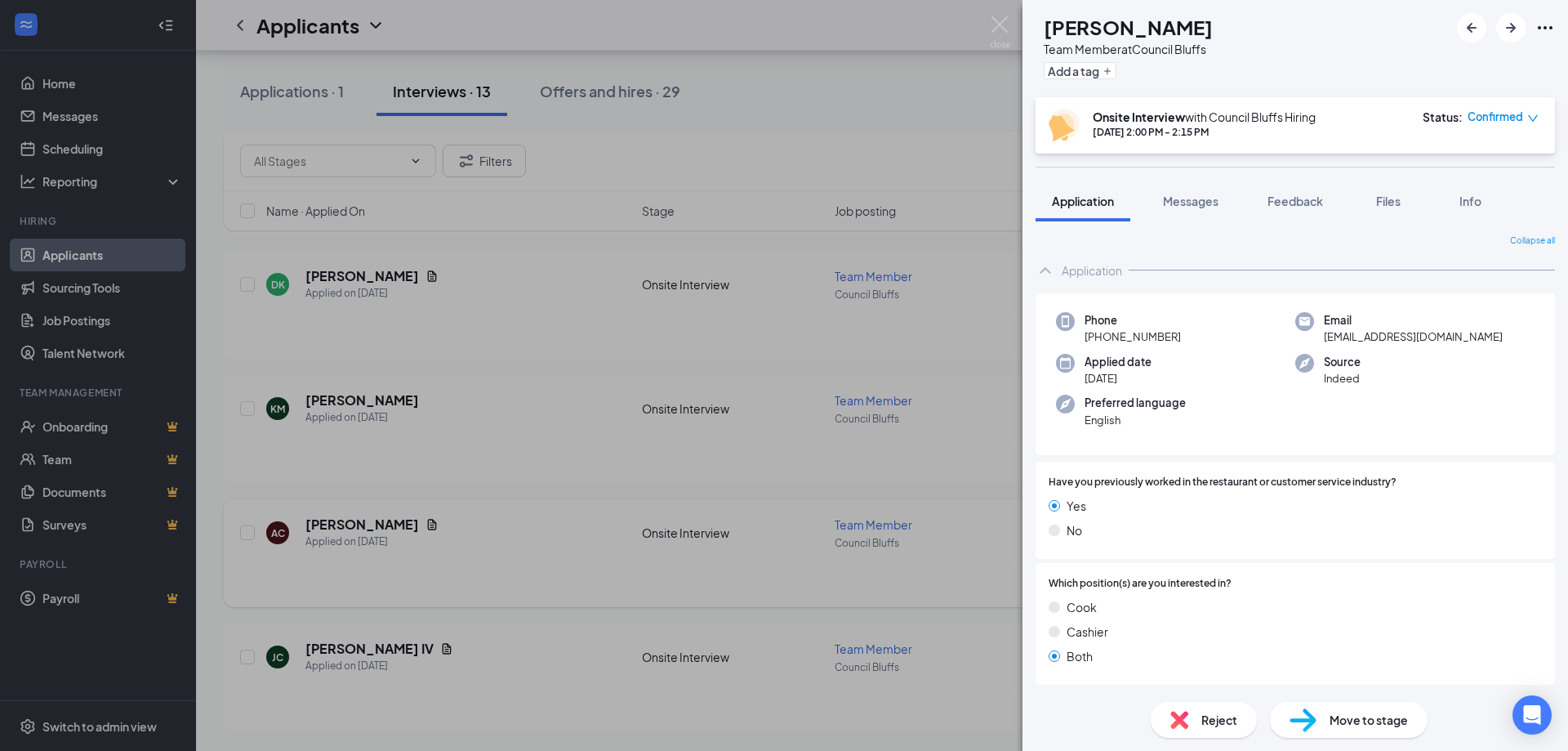
drag, startPoint x: 387, startPoint y: 741, endPoint x: 396, endPoint y: 576, distance: 165.2
click at [387, 738] on div "DD [PERSON_NAME] Team Member at Council Bluffs Add a tag screen with Onsite Int…" at bounding box center [784, 376] width 1568 height 751
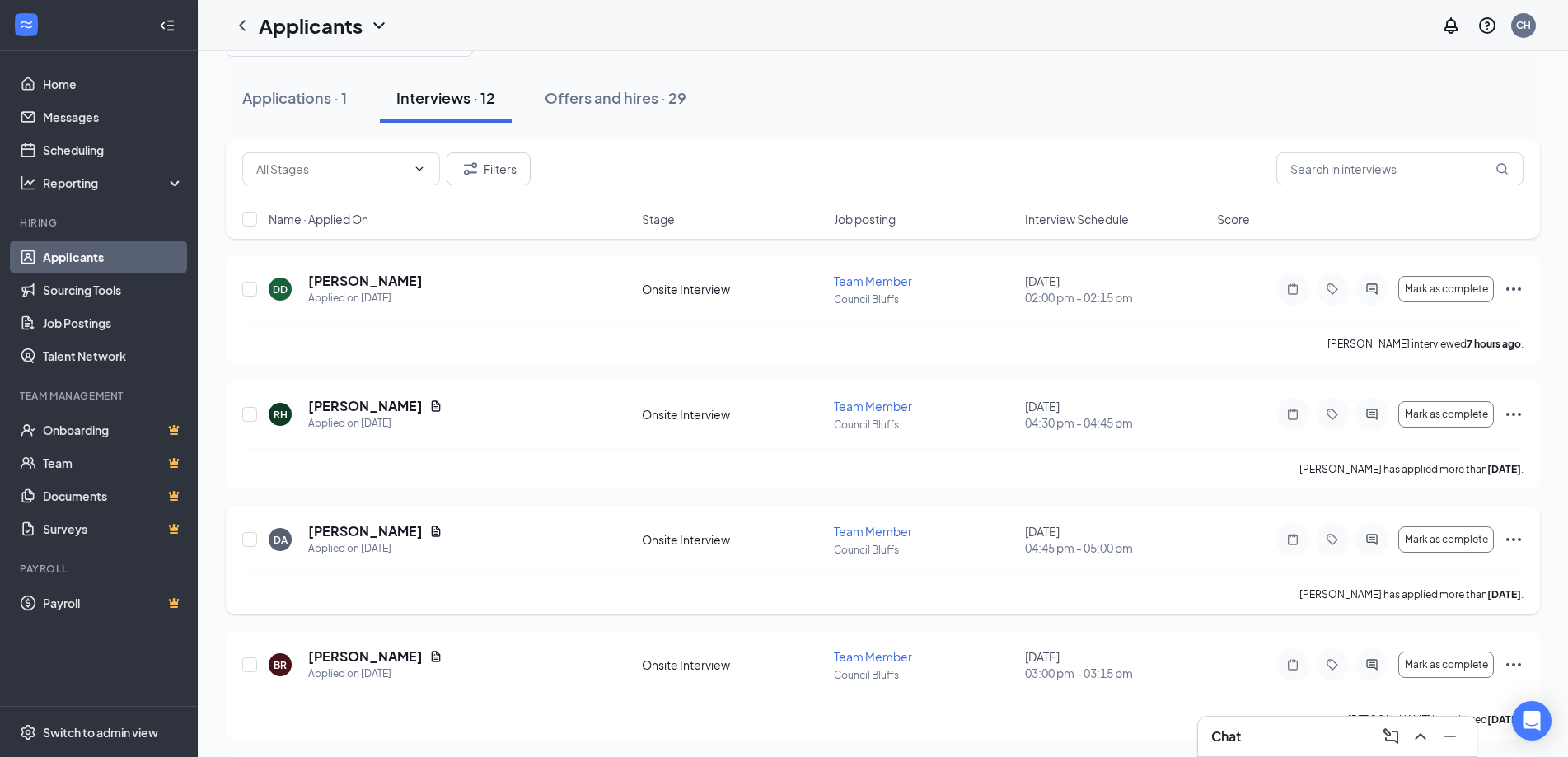
scroll to position [83, 0]
